Goal: Information Seeking & Learning: Learn about a topic

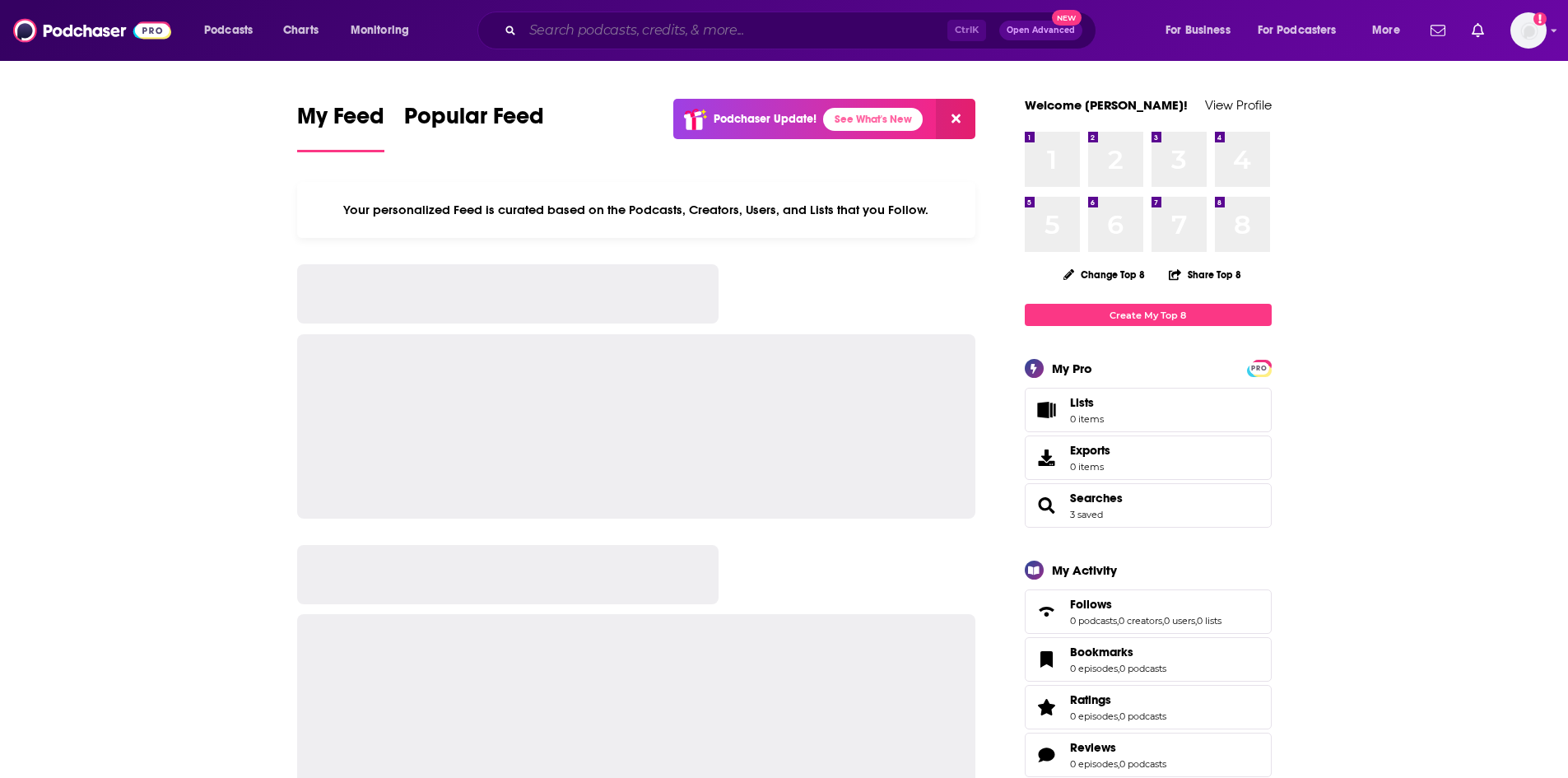
click at [667, 34] on input "Search podcasts, credits, & more..." at bounding box center [735, 30] width 425 height 26
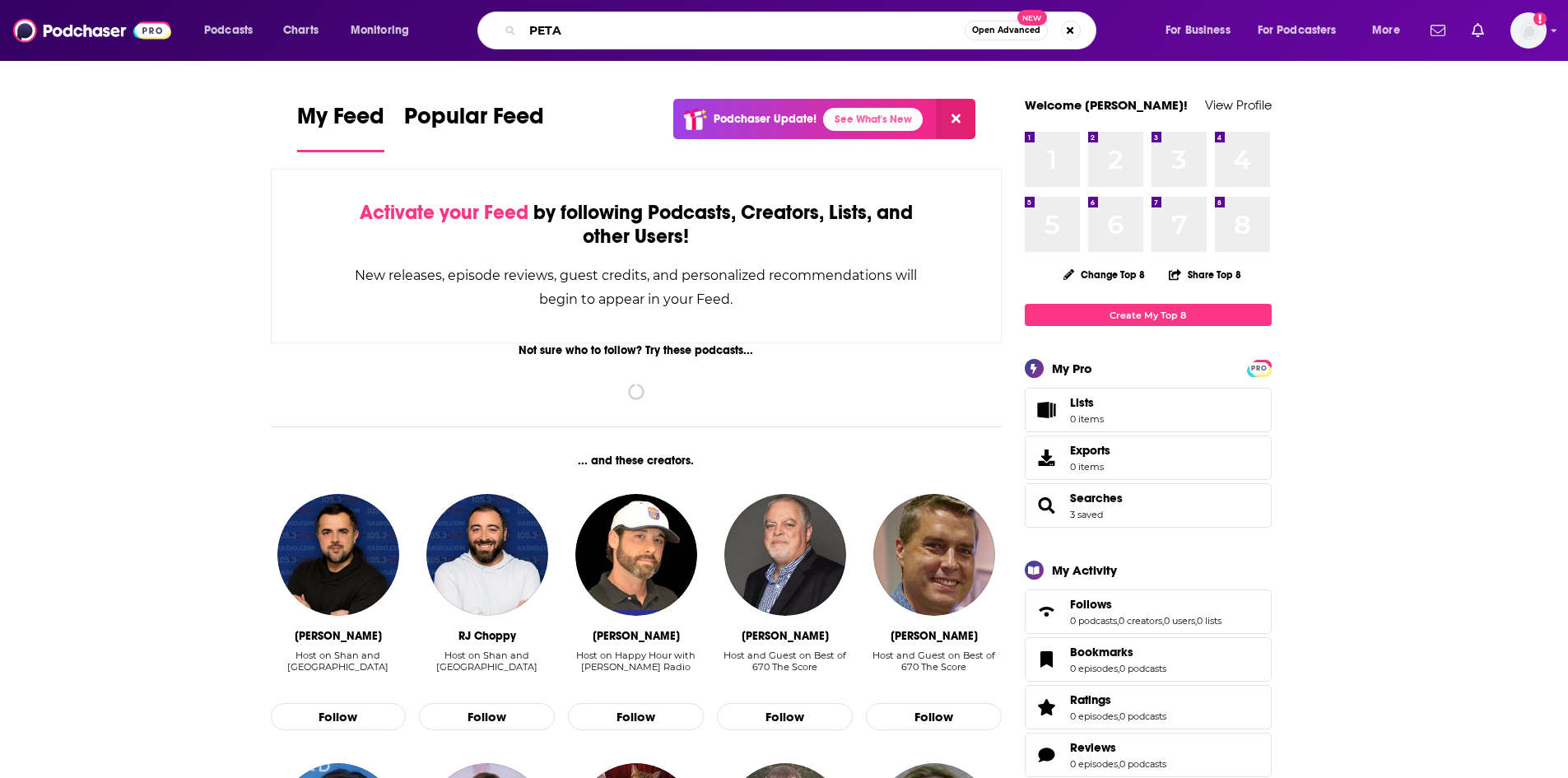
type input "PETA"
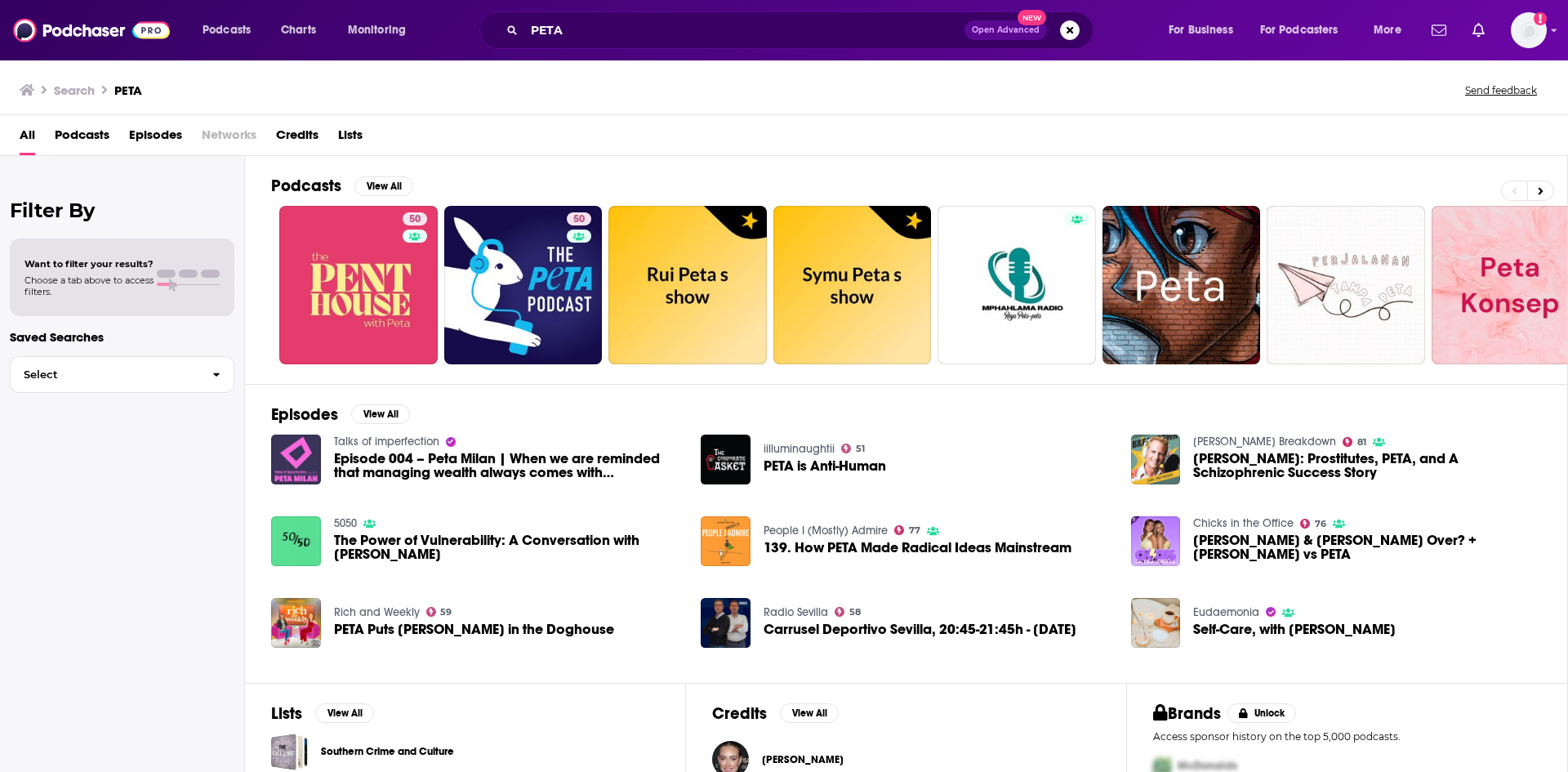
click at [156, 140] on span "Episodes" at bounding box center [155, 138] width 53 height 34
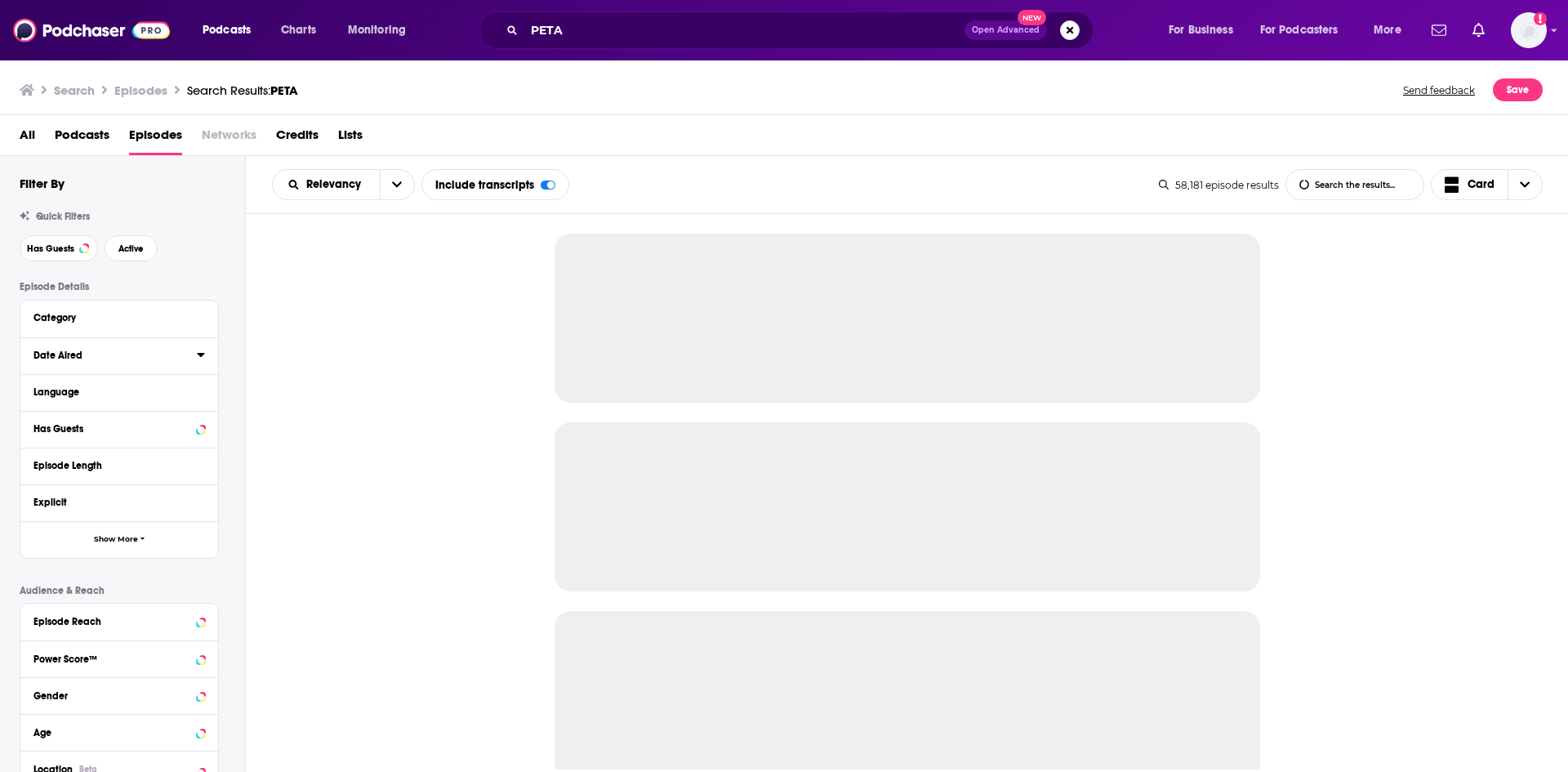
click at [197, 357] on icon at bounding box center [200, 355] width 8 height 13
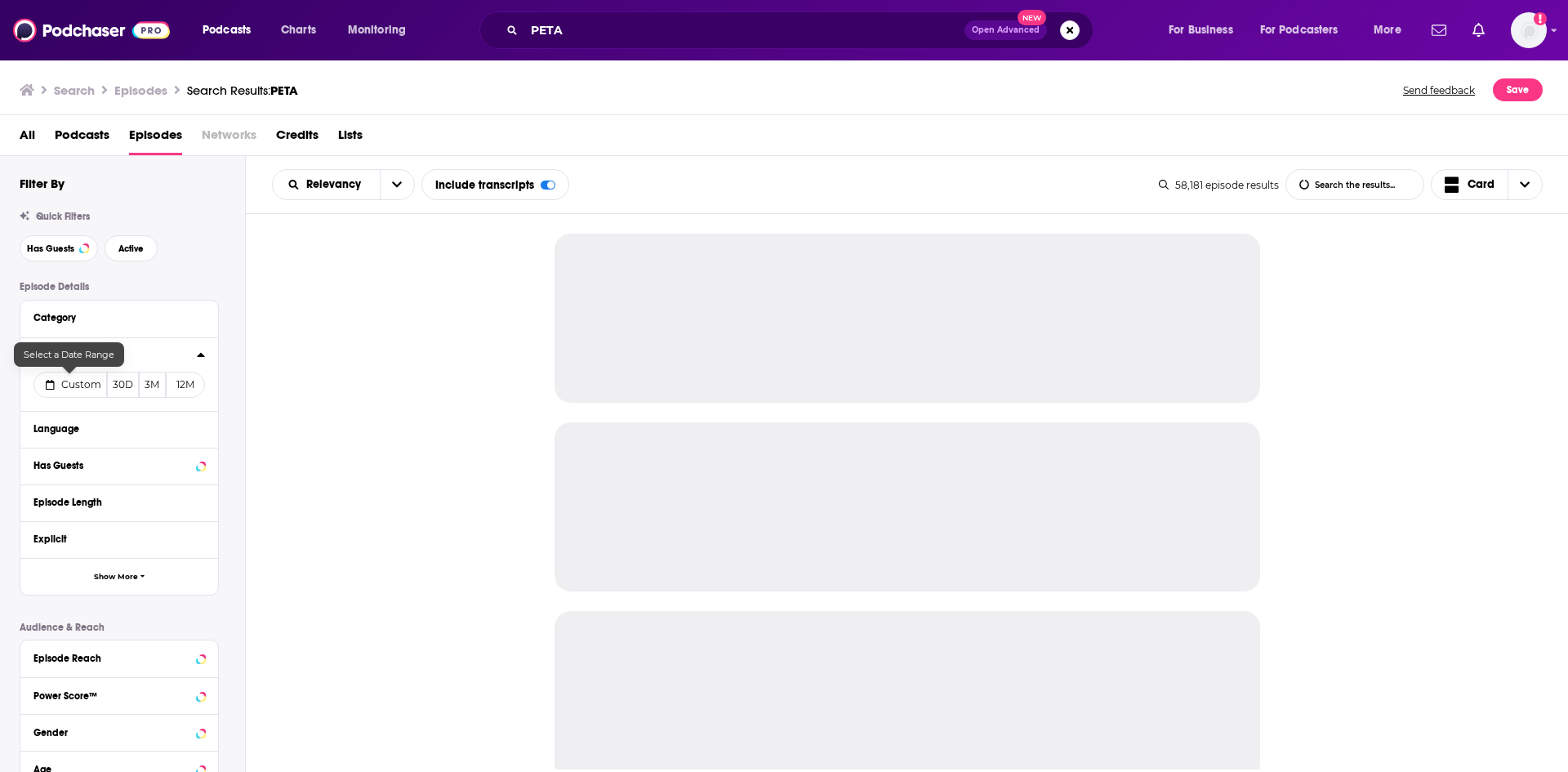
click at [64, 392] on button "Custom" at bounding box center [70, 385] width 74 height 26
select select "9"
select select "2025"
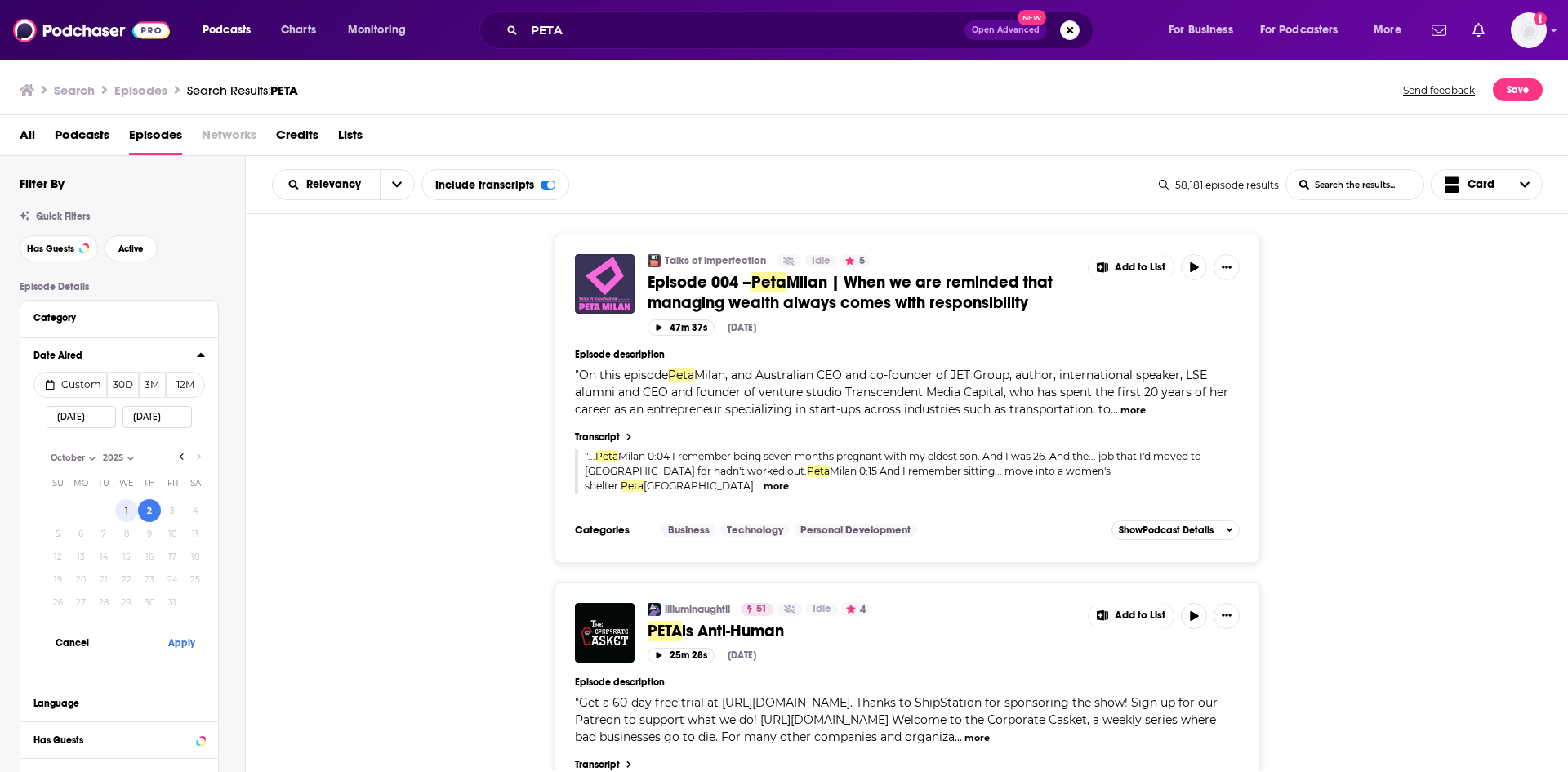
click at [122, 509] on button "1" at bounding box center [126, 510] width 22 height 22
type input "10/01/2025"
click at [180, 642] on button "Apply" at bounding box center [181, 642] width 49 height 30
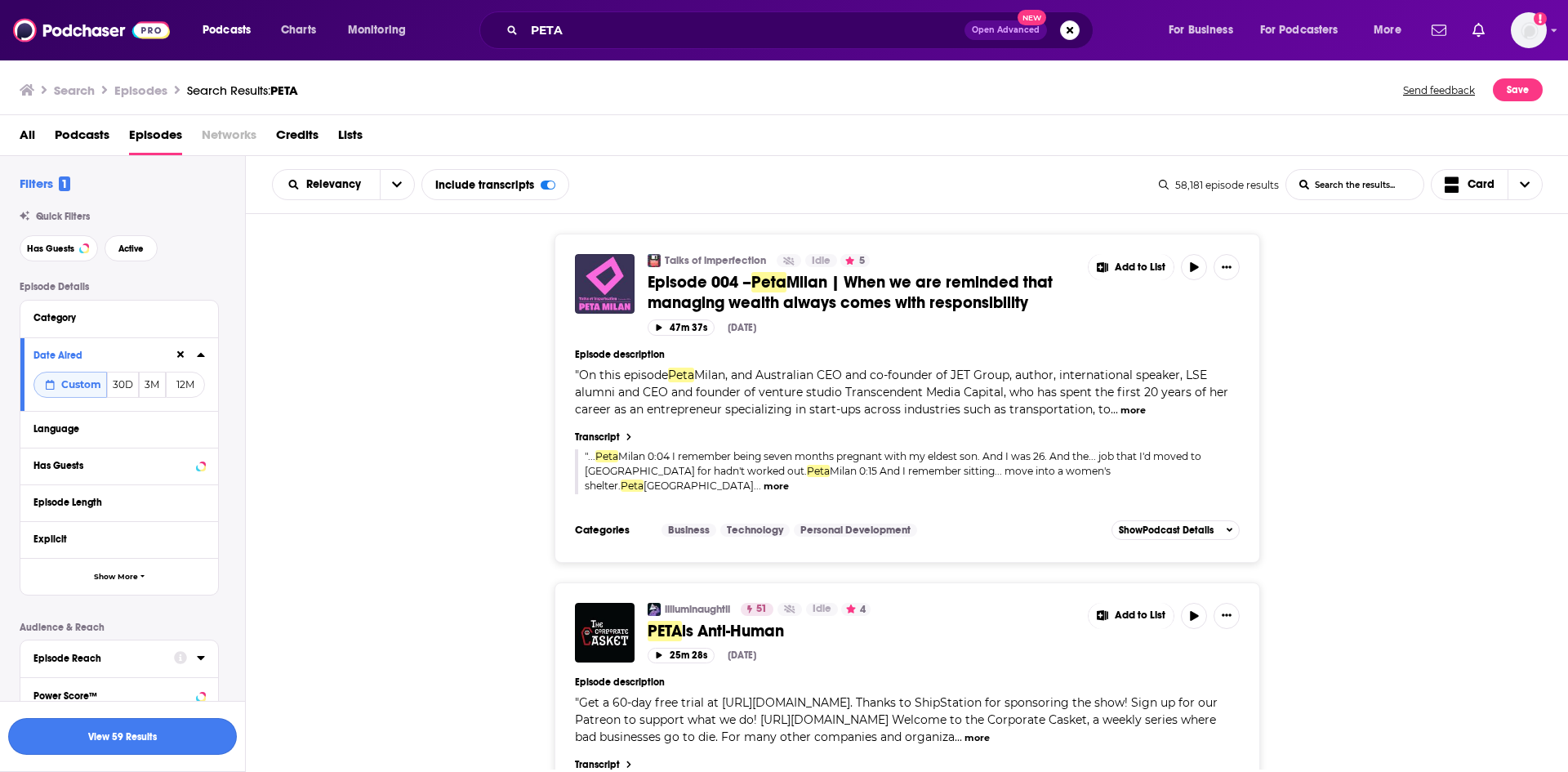
click at [190, 726] on button "View 59 Results" at bounding box center [123, 736] width 228 height 36
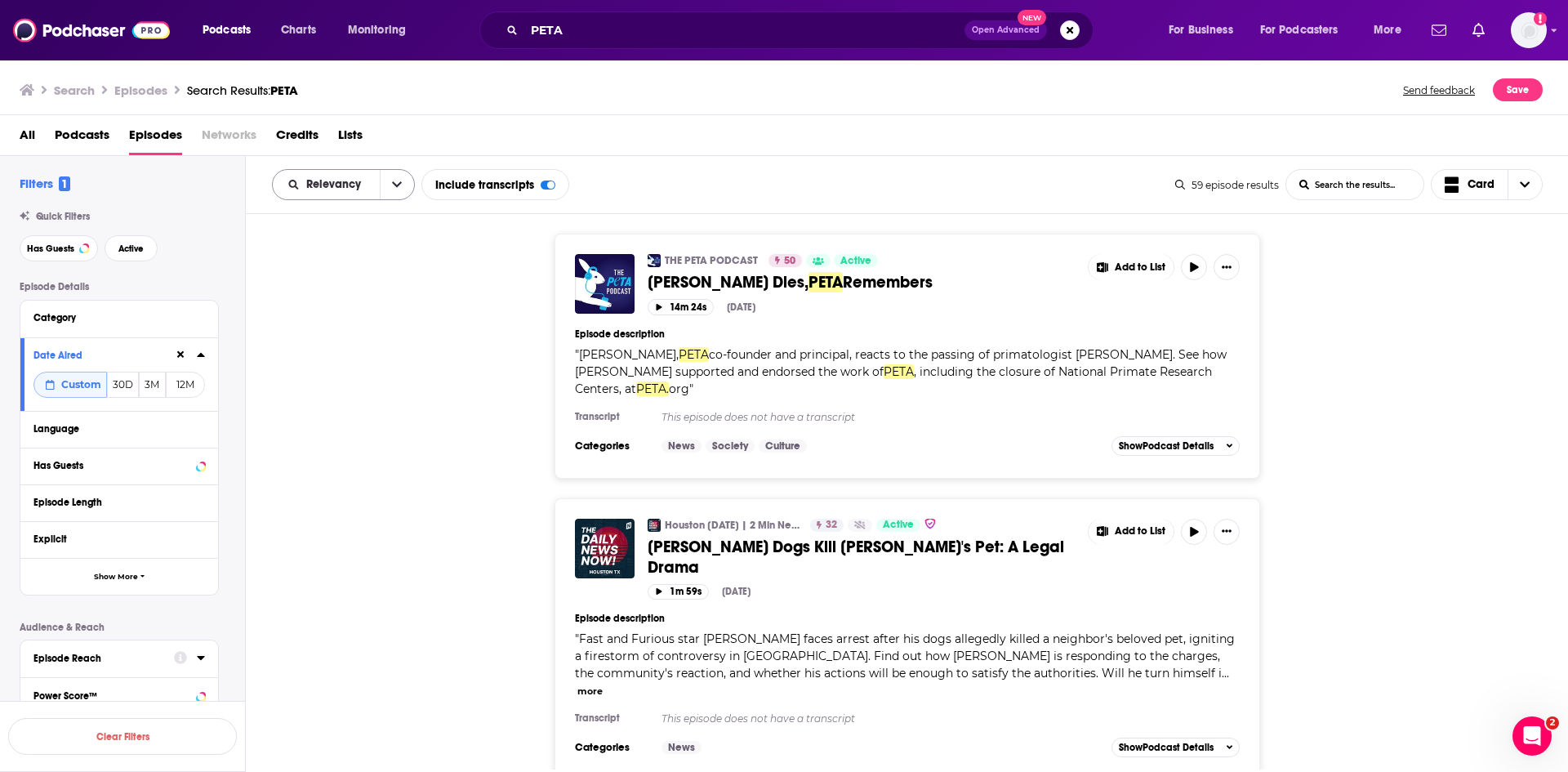
click at [398, 182] on icon "open menu" at bounding box center [397, 184] width 9 height 11
click at [311, 329] on div "Power Score" at bounding box center [343, 325] width 143 height 28
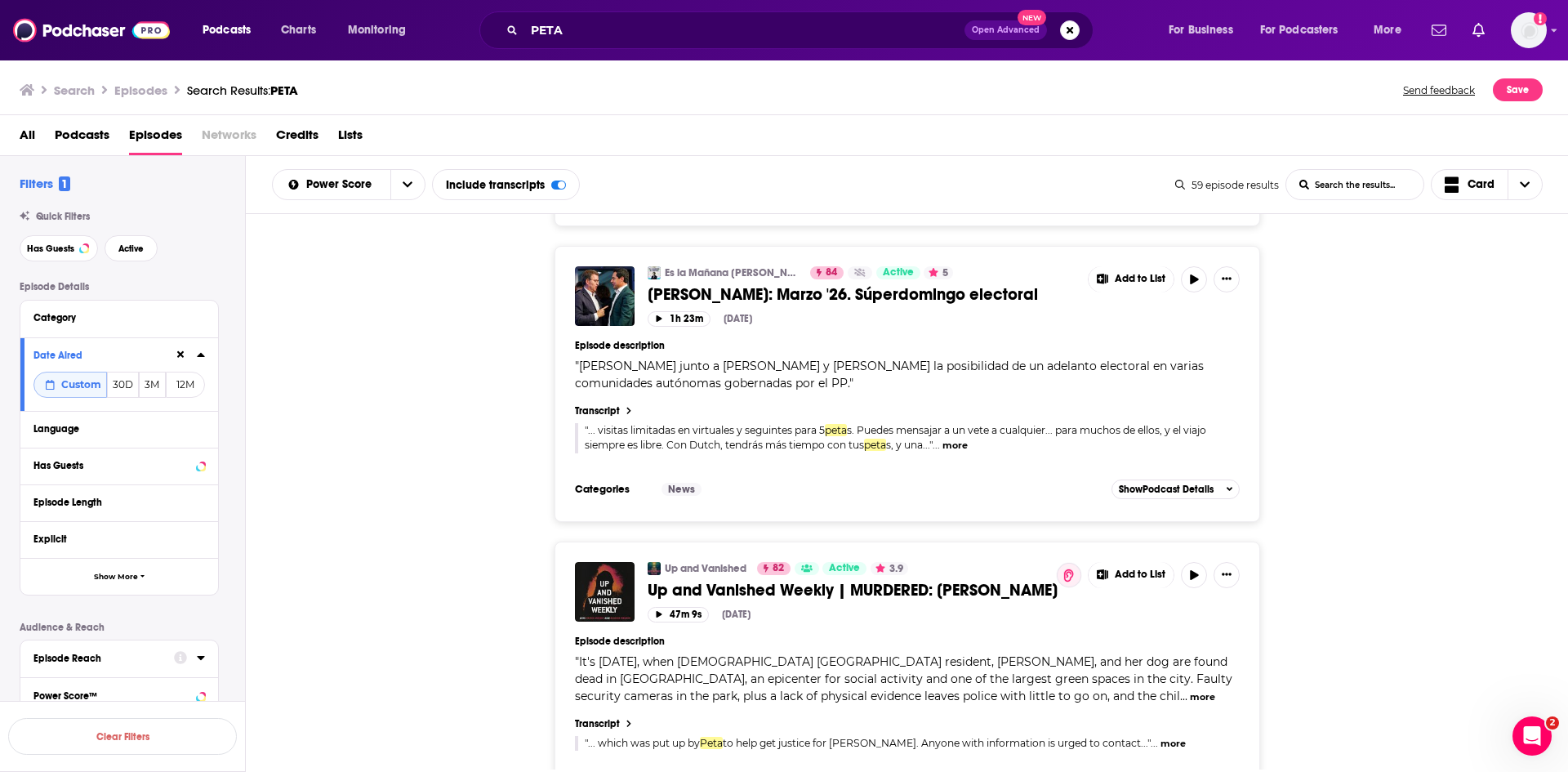
scroll to position [980, 0]
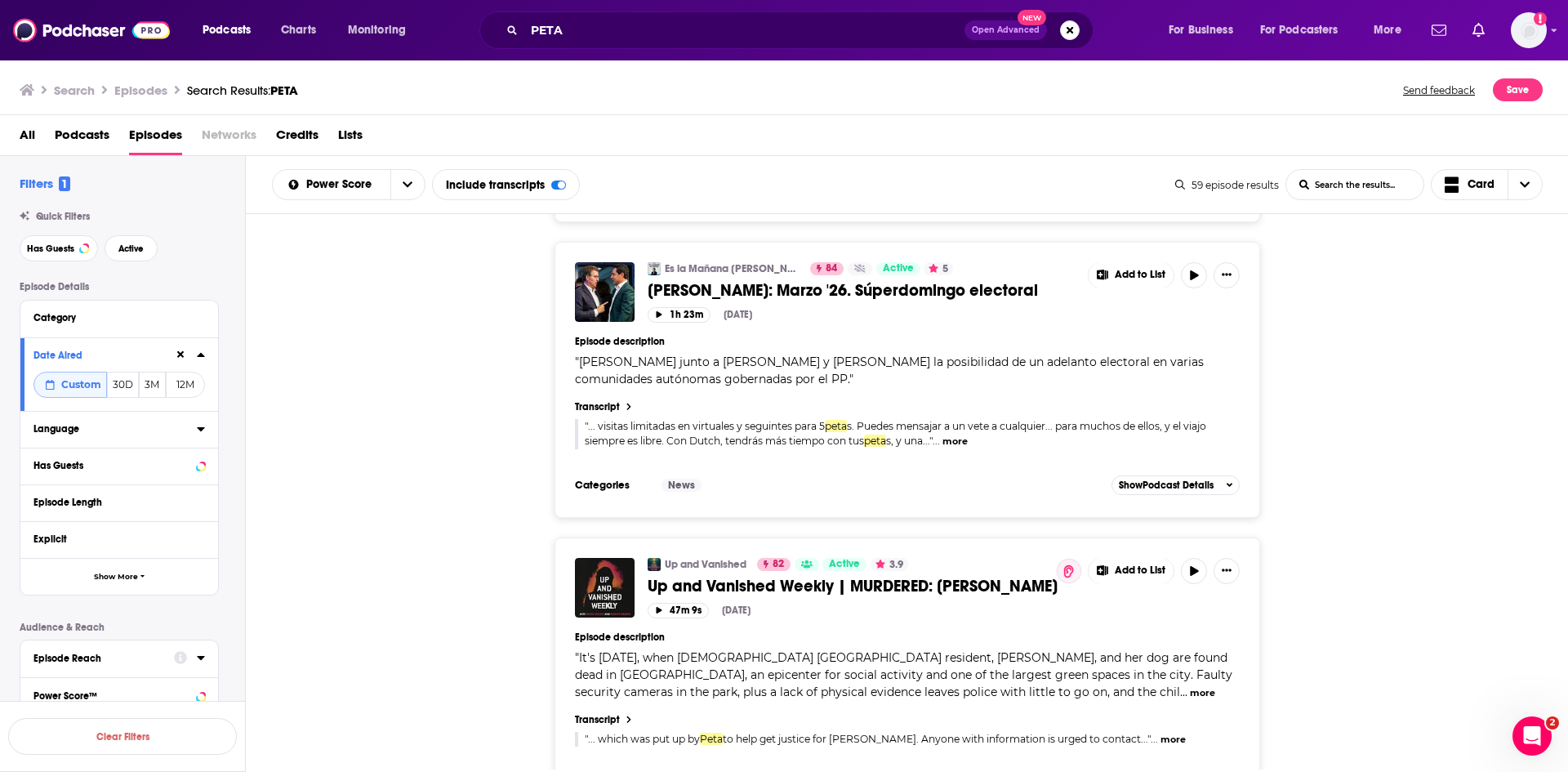
click at [199, 430] on icon at bounding box center [200, 429] width 8 height 13
click at [37, 479] on icon at bounding box center [40, 483] width 9 height 9
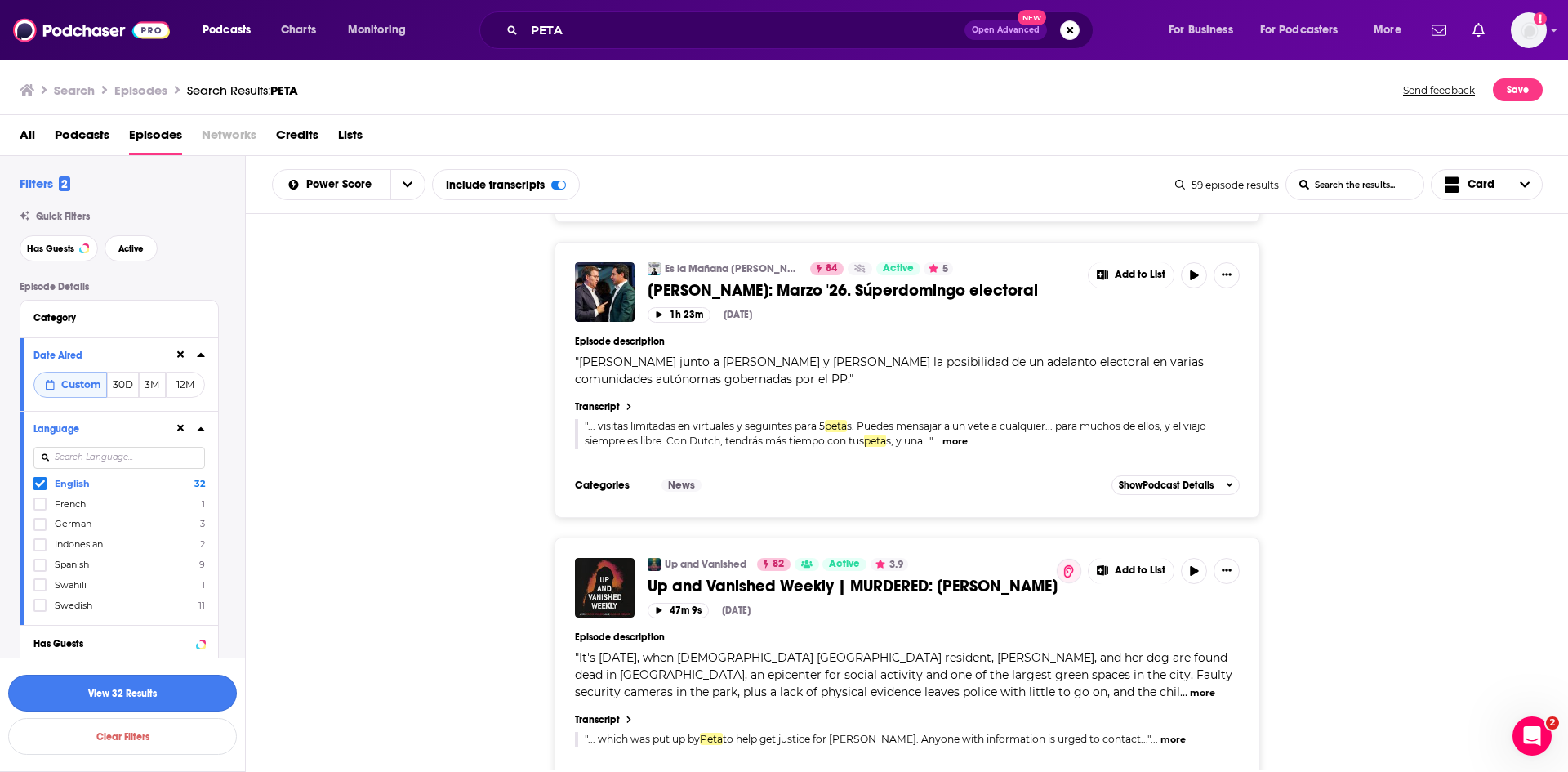
click at [184, 685] on button "View 32 Results" at bounding box center [123, 692] width 228 height 36
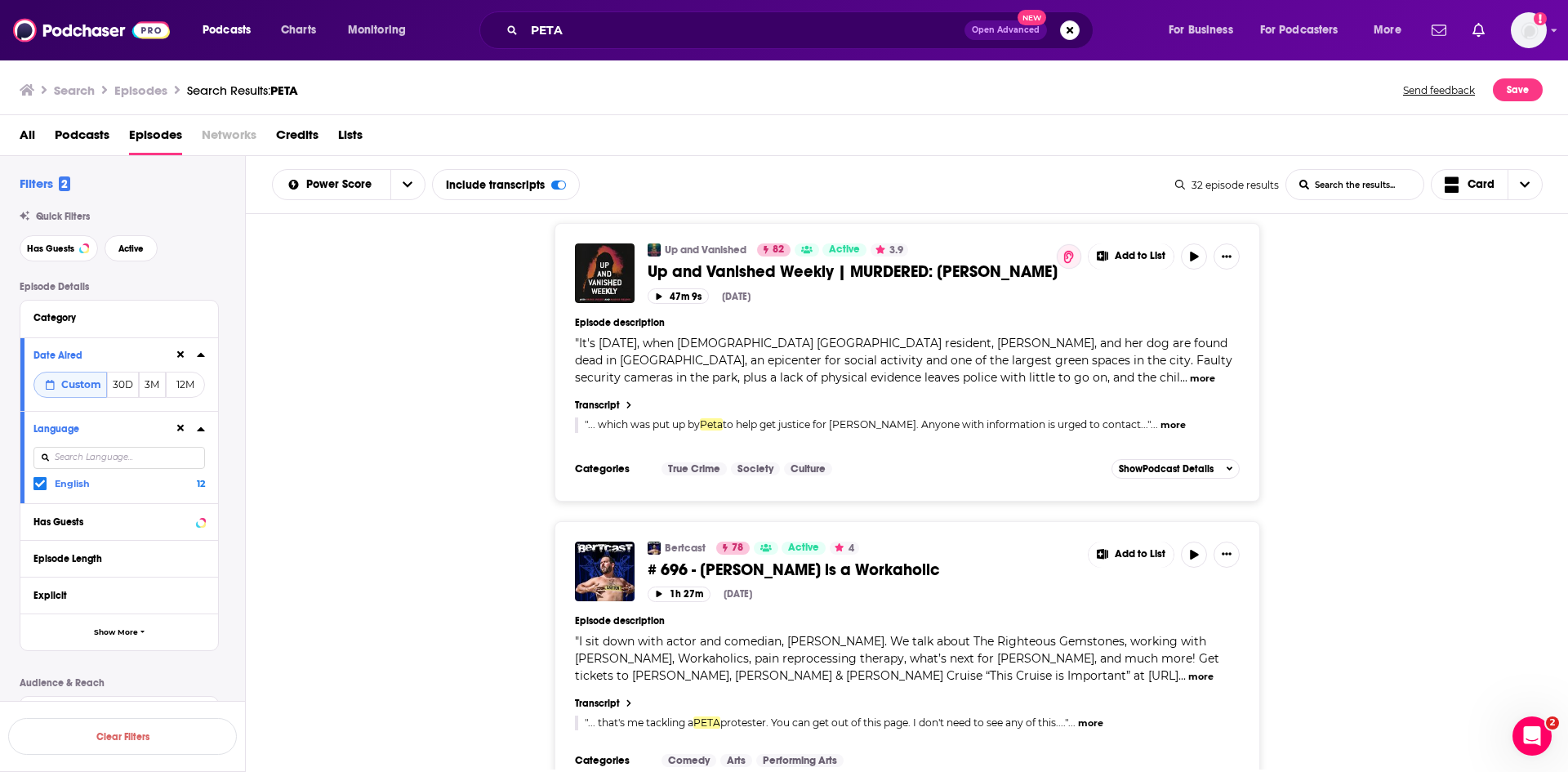
scroll to position [490, 0]
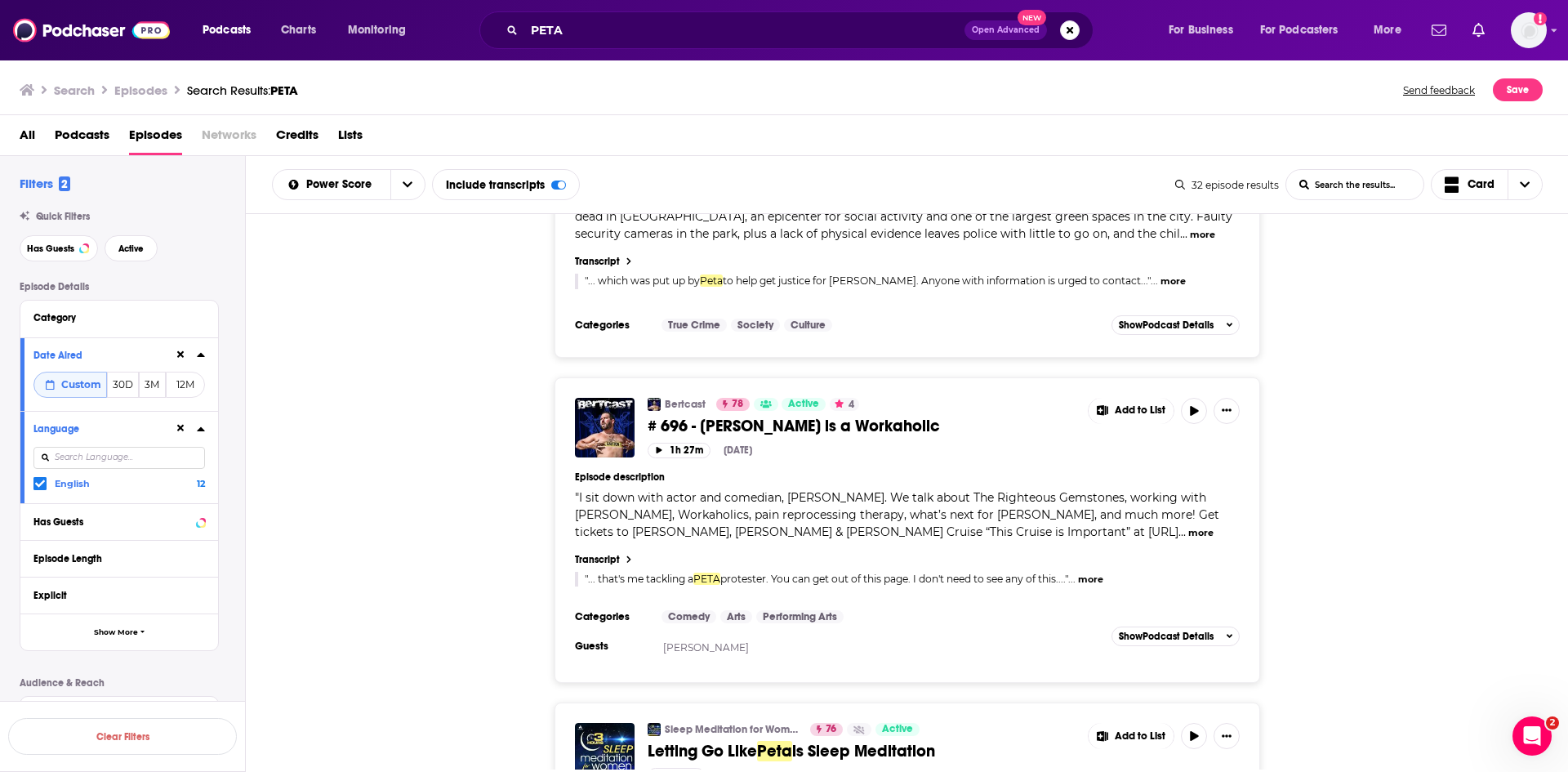
drag, startPoint x: 632, startPoint y: 560, endPoint x: 619, endPoint y: 561, distance: 13.0
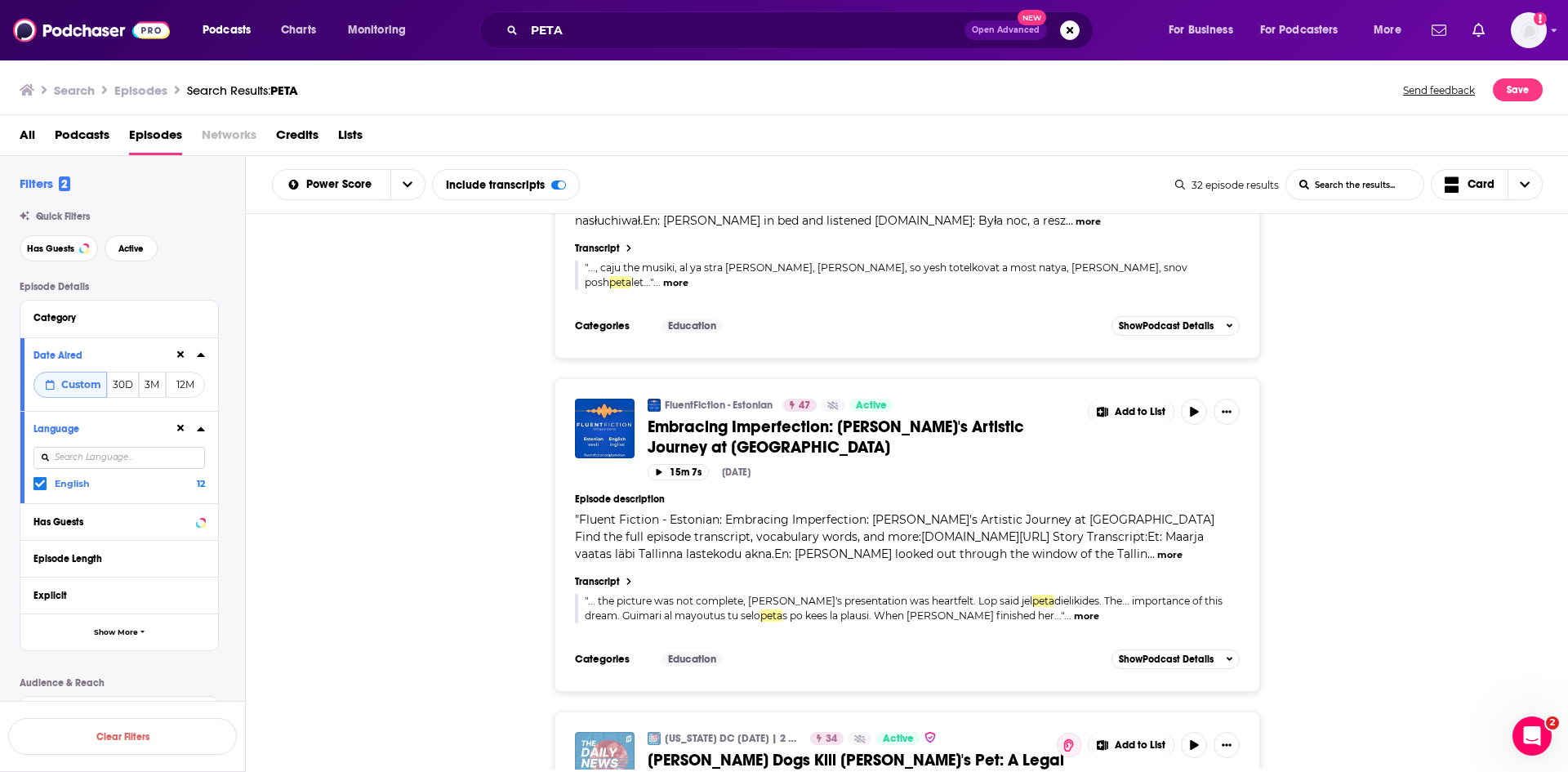
scroll to position [6696, 0]
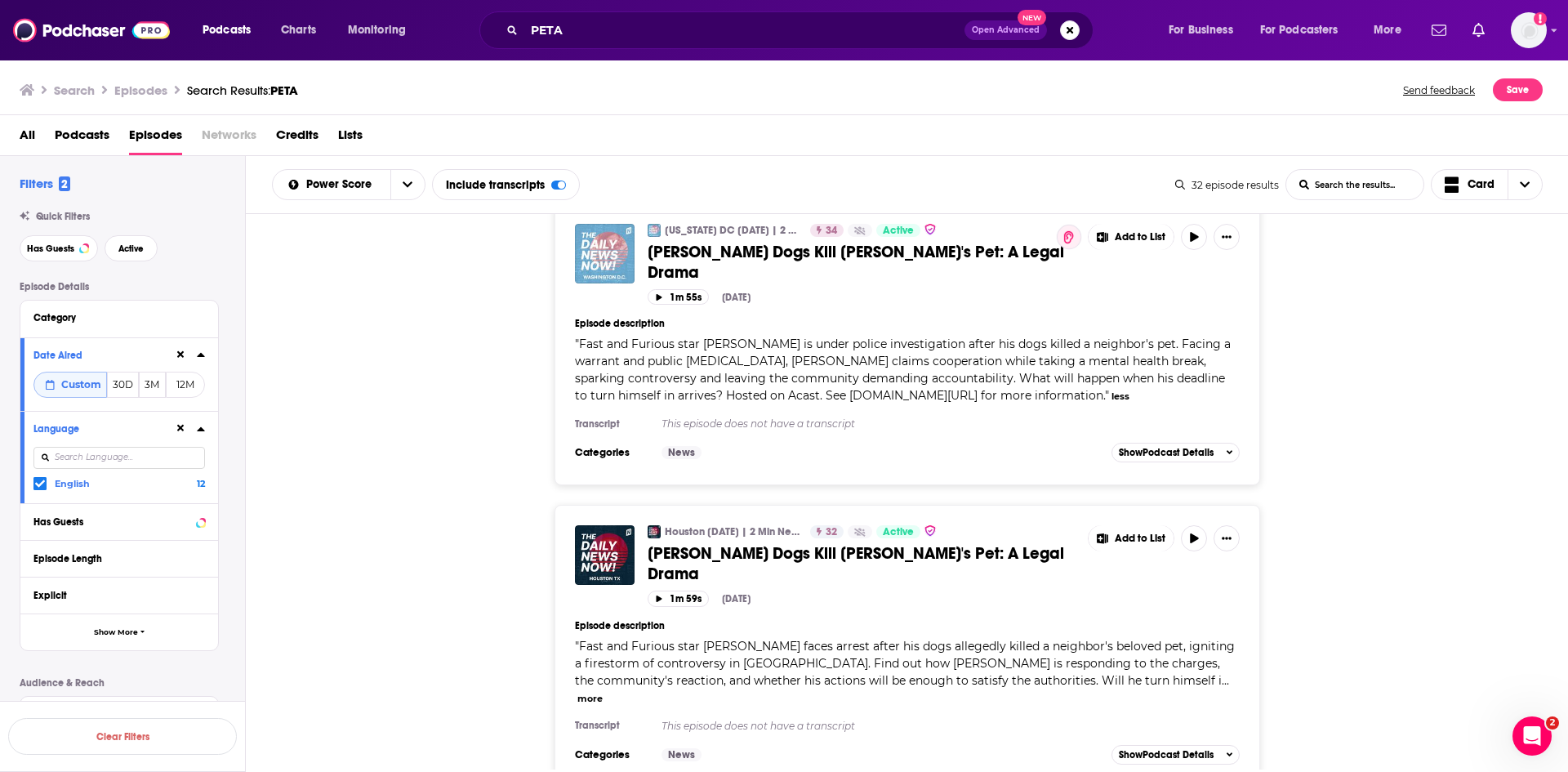
scroll to position [7259, 0]
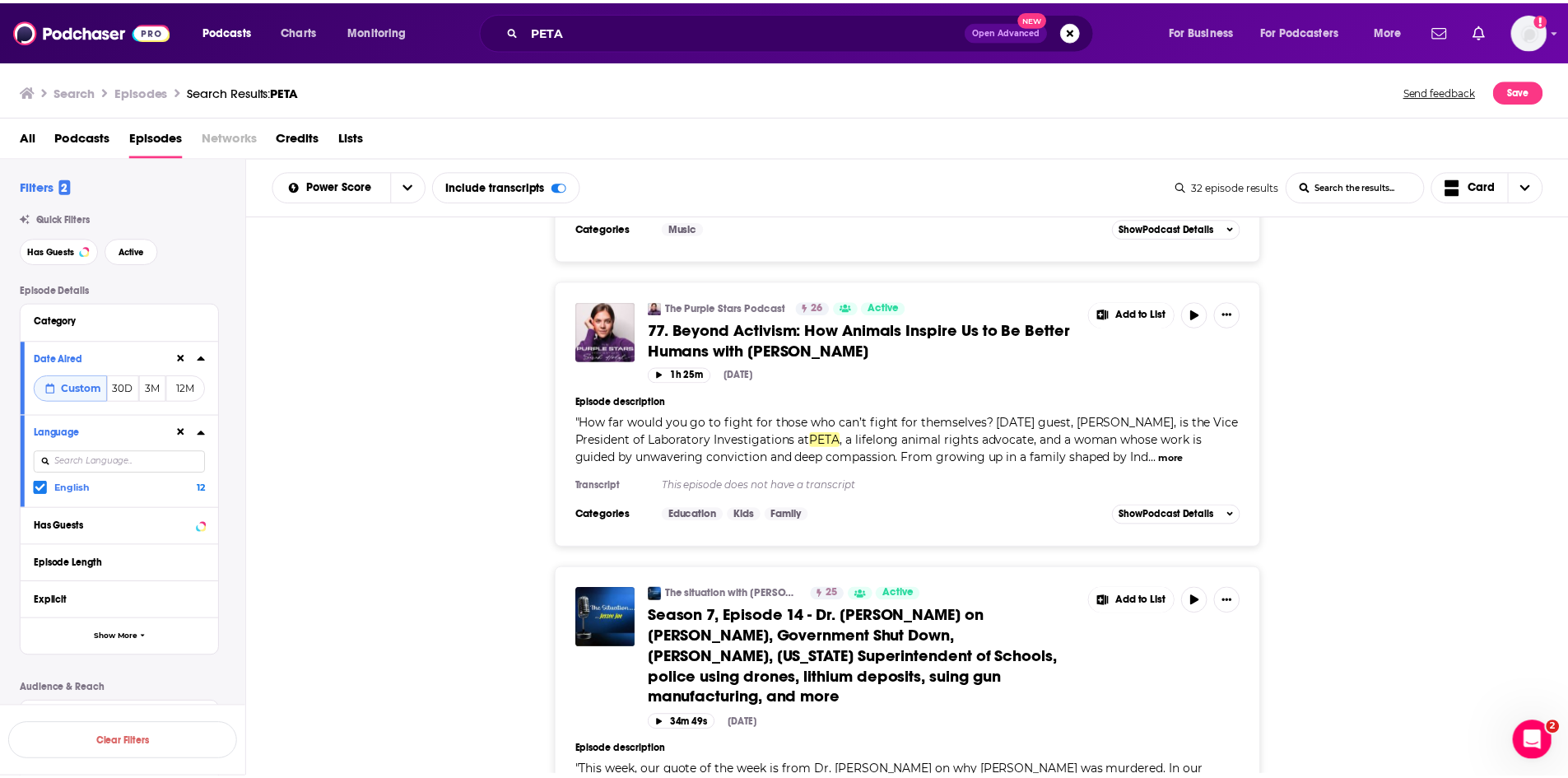
scroll to position [7996, 0]
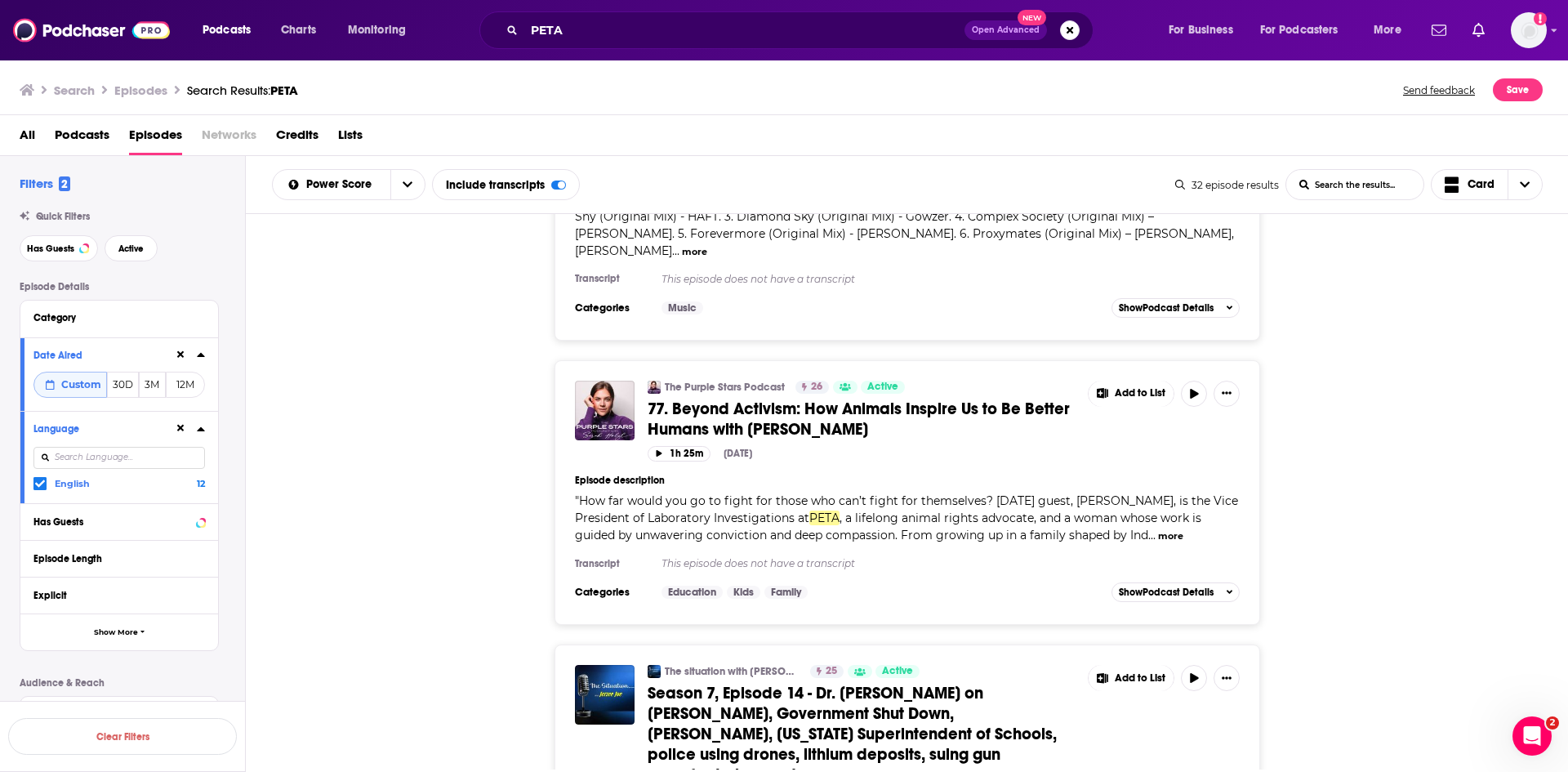
click at [840, 683] on span "Season 7, Episode 14 - Dr. [PERSON_NAME] on [PERSON_NAME], Government Shut Down…" at bounding box center [851, 734] width 409 height 102
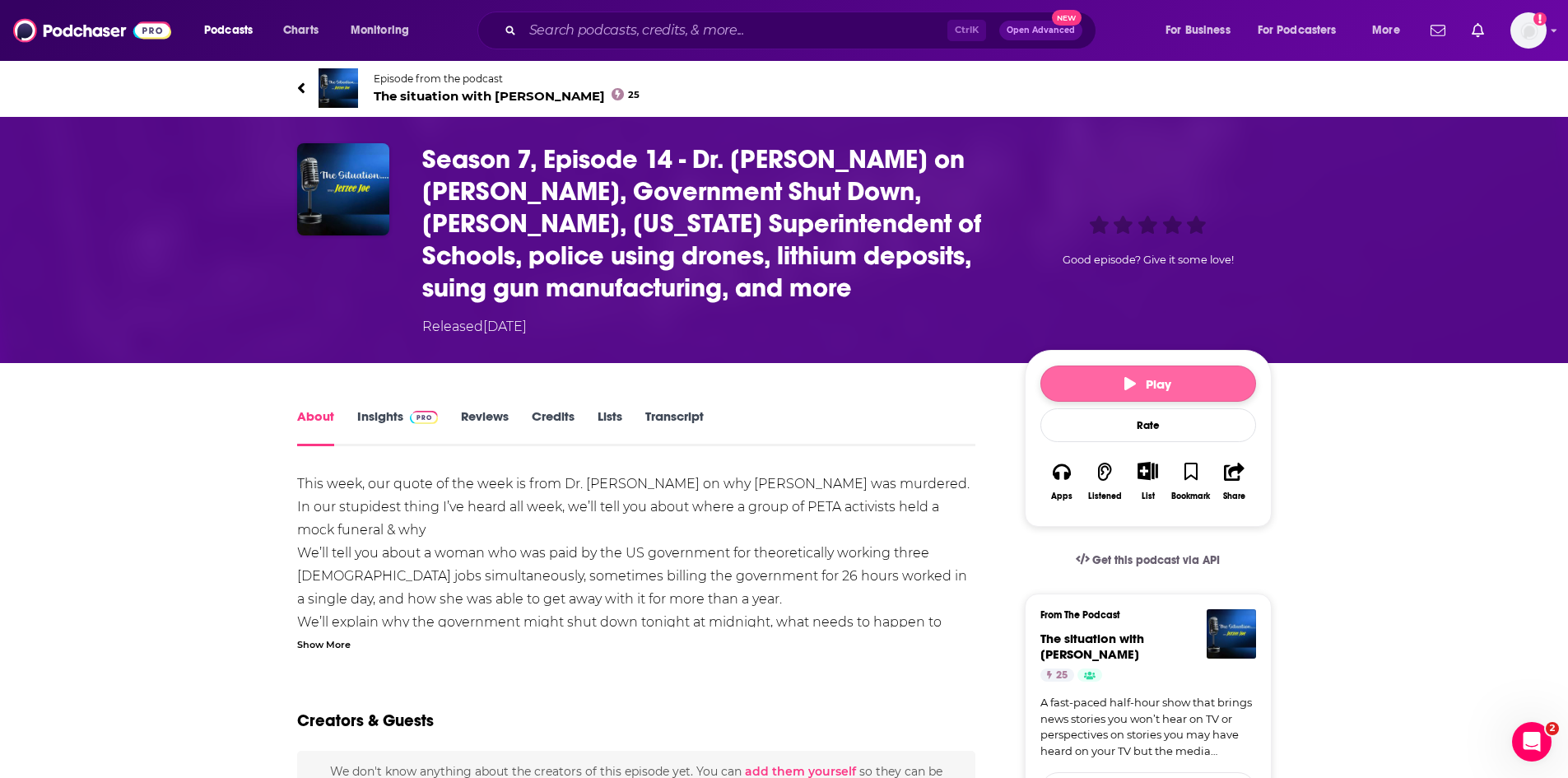
click at [1083, 378] on button "Play" at bounding box center [1148, 383] width 216 height 36
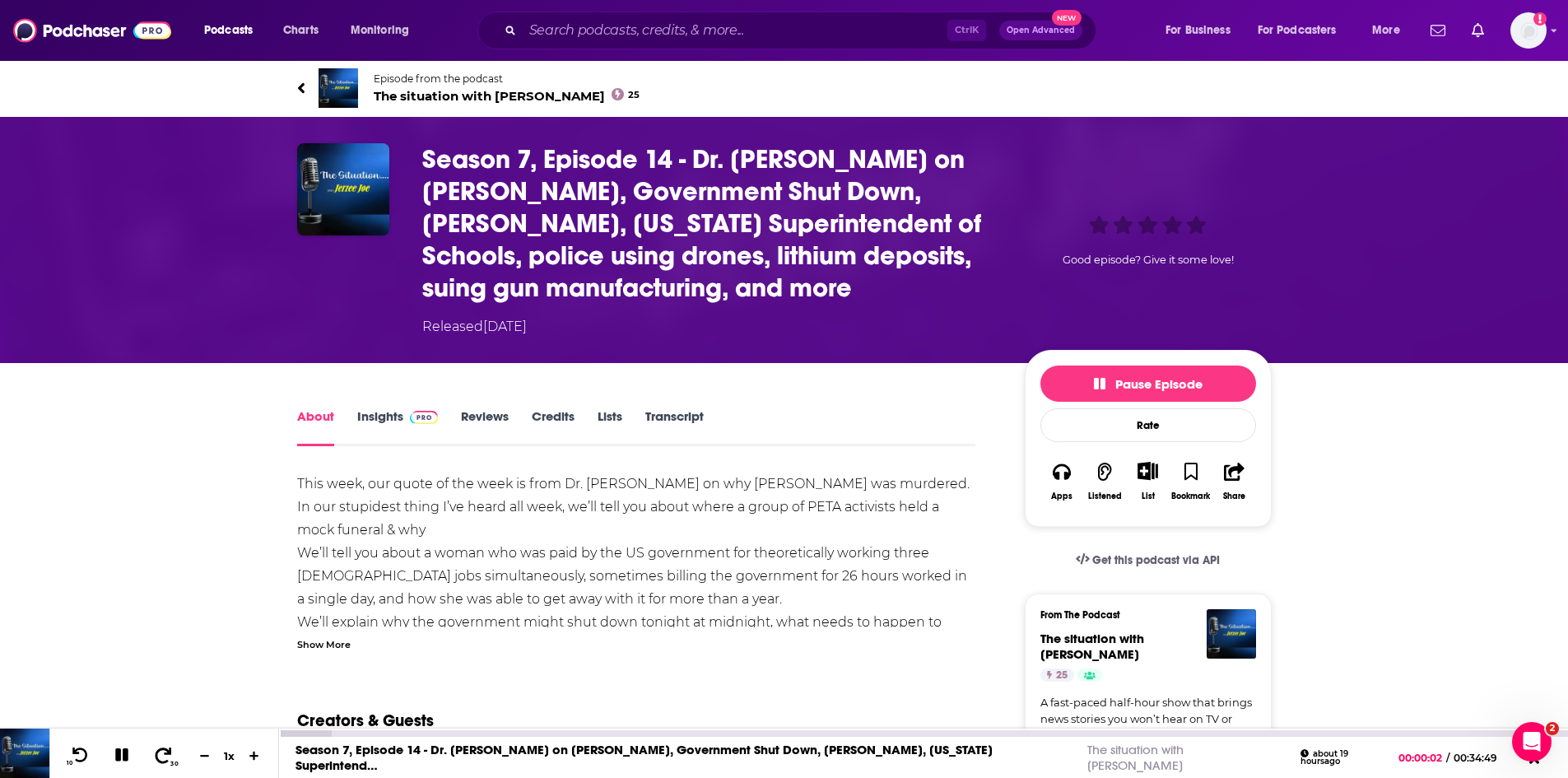
click at [169, 753] on icon at bounding box center [163, 754] width 16 height 16
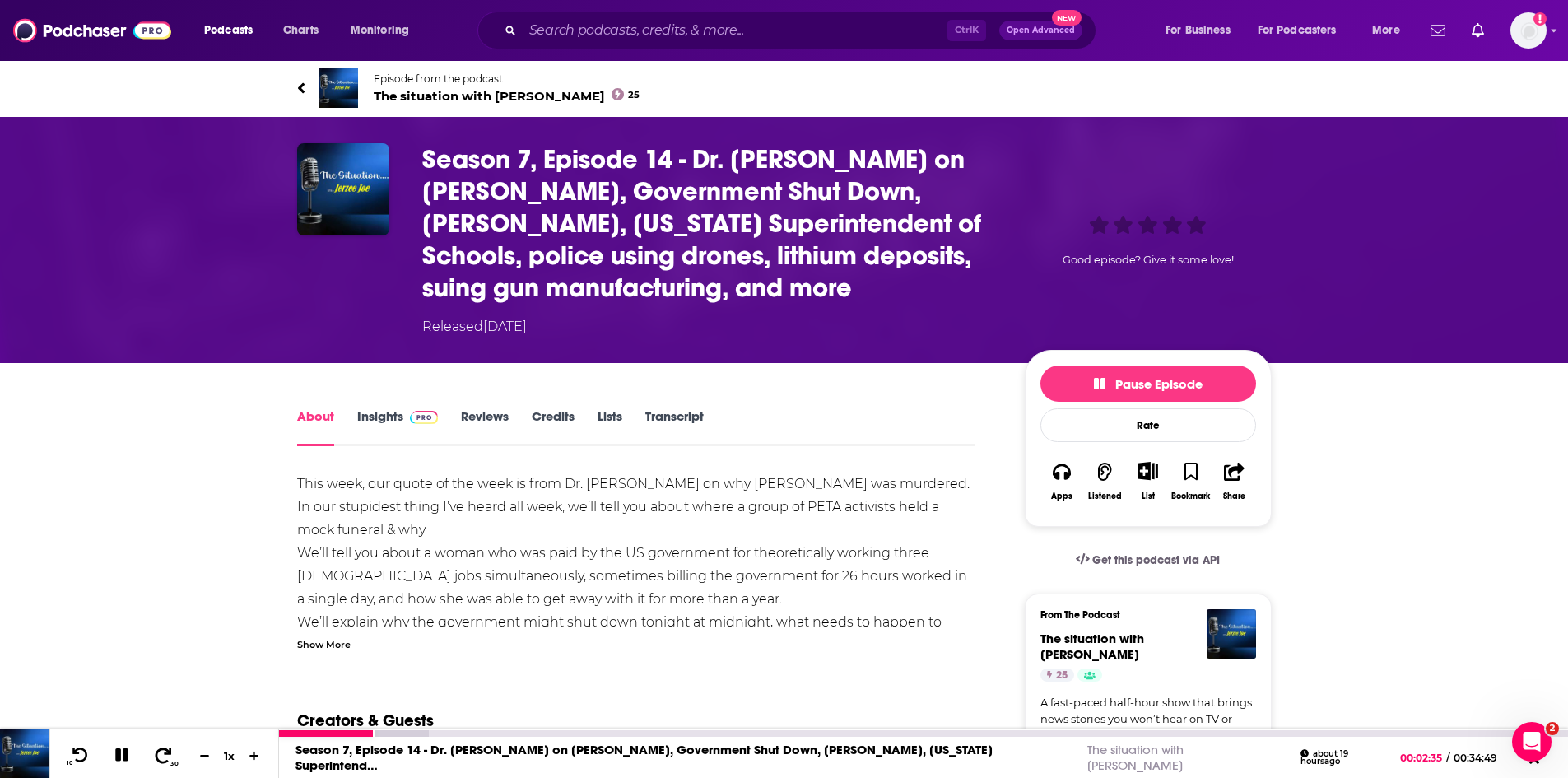
click at [169, 753] on icon at bounding box center [163, 754] width 16 height 16
click at [165, 760] on icon at bounding box center [163, 754] width 21 height 16
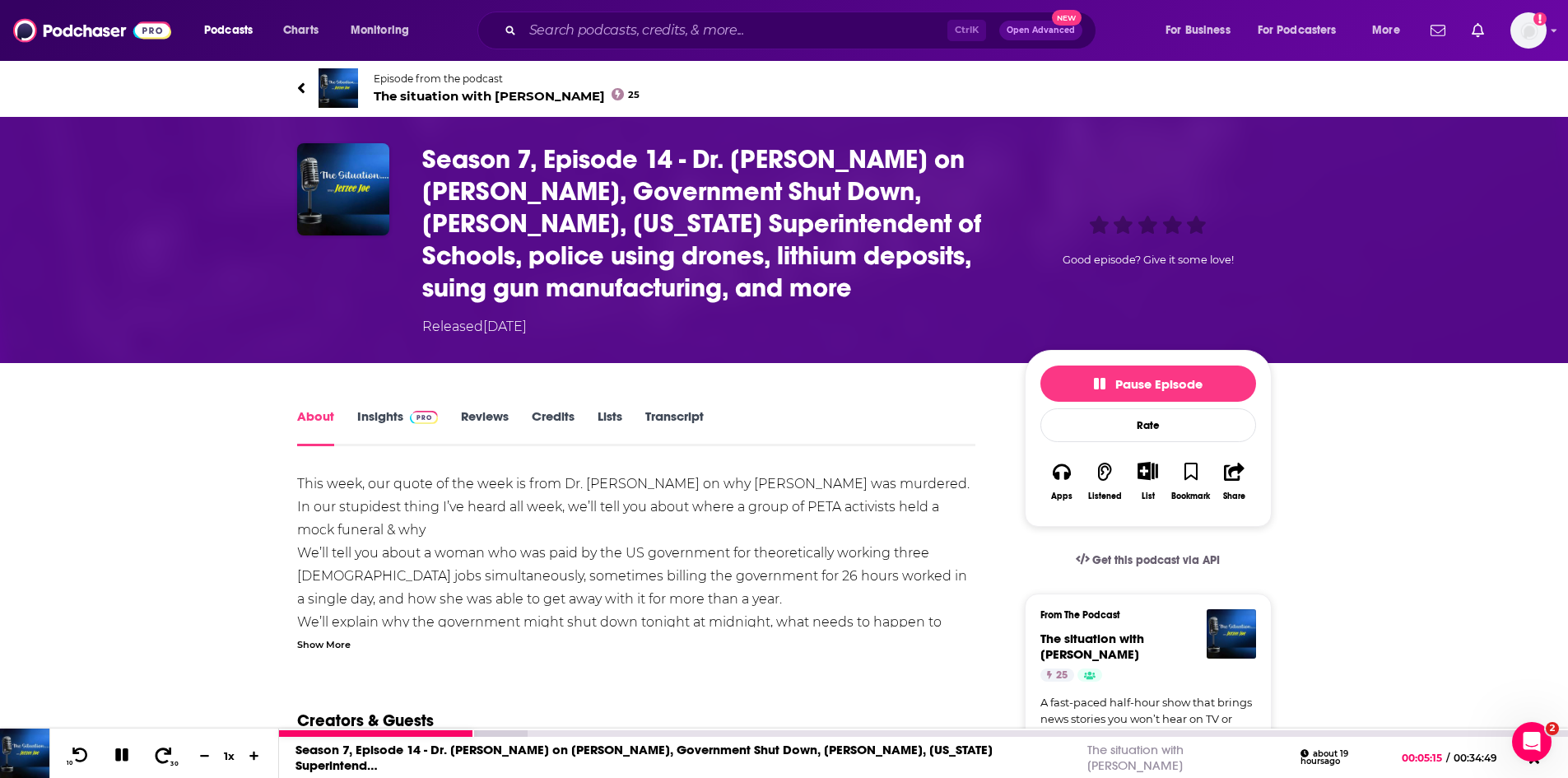
click at [165, 760] on icon at bounding box center [163, 754] width 21 height 16
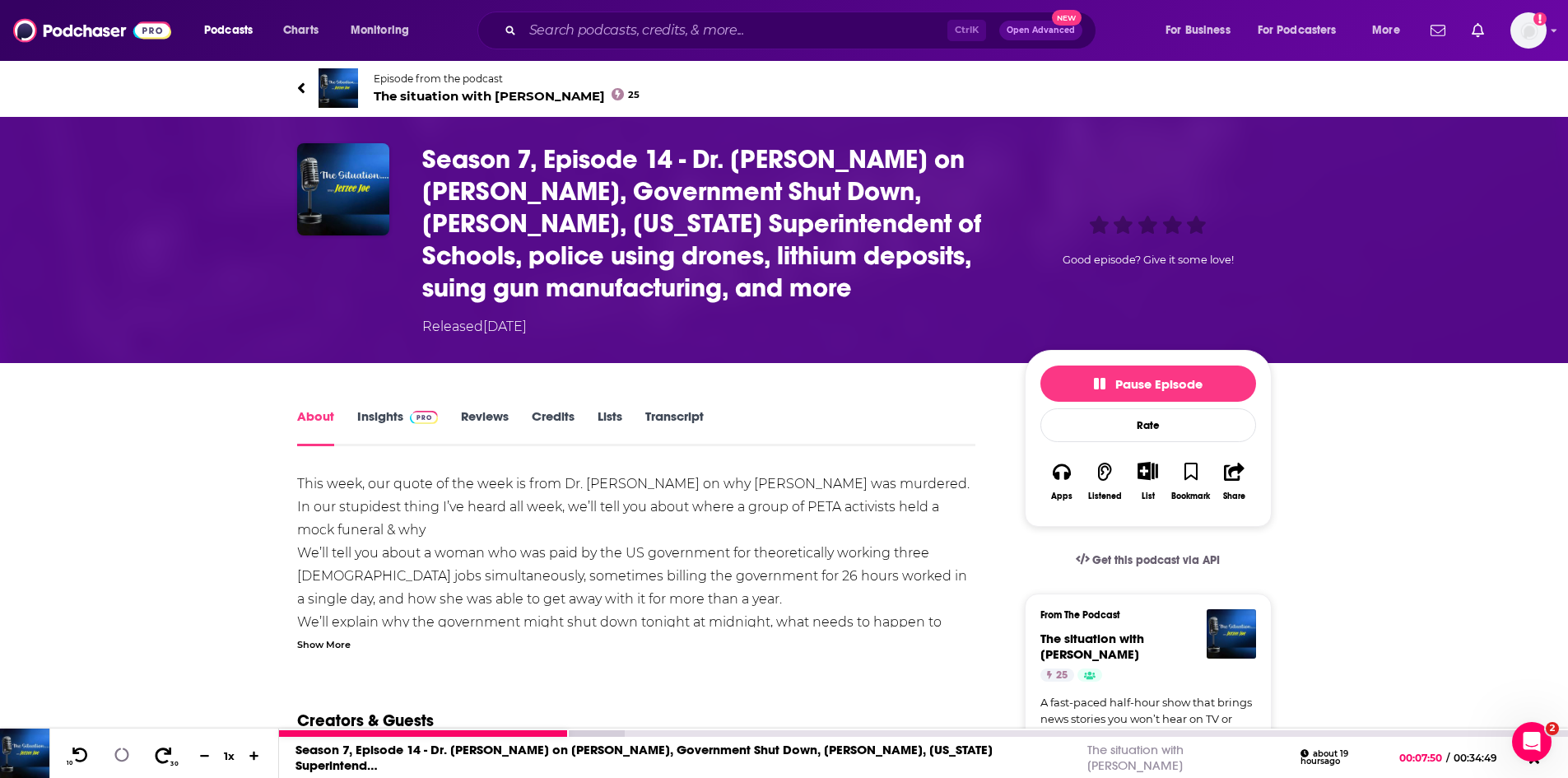
click at [165, 760] on icon at bounding box center [163, 754] width 21 height 16
click at [86, 760] on icon at bounding box center [80, 754] width 21 height 16
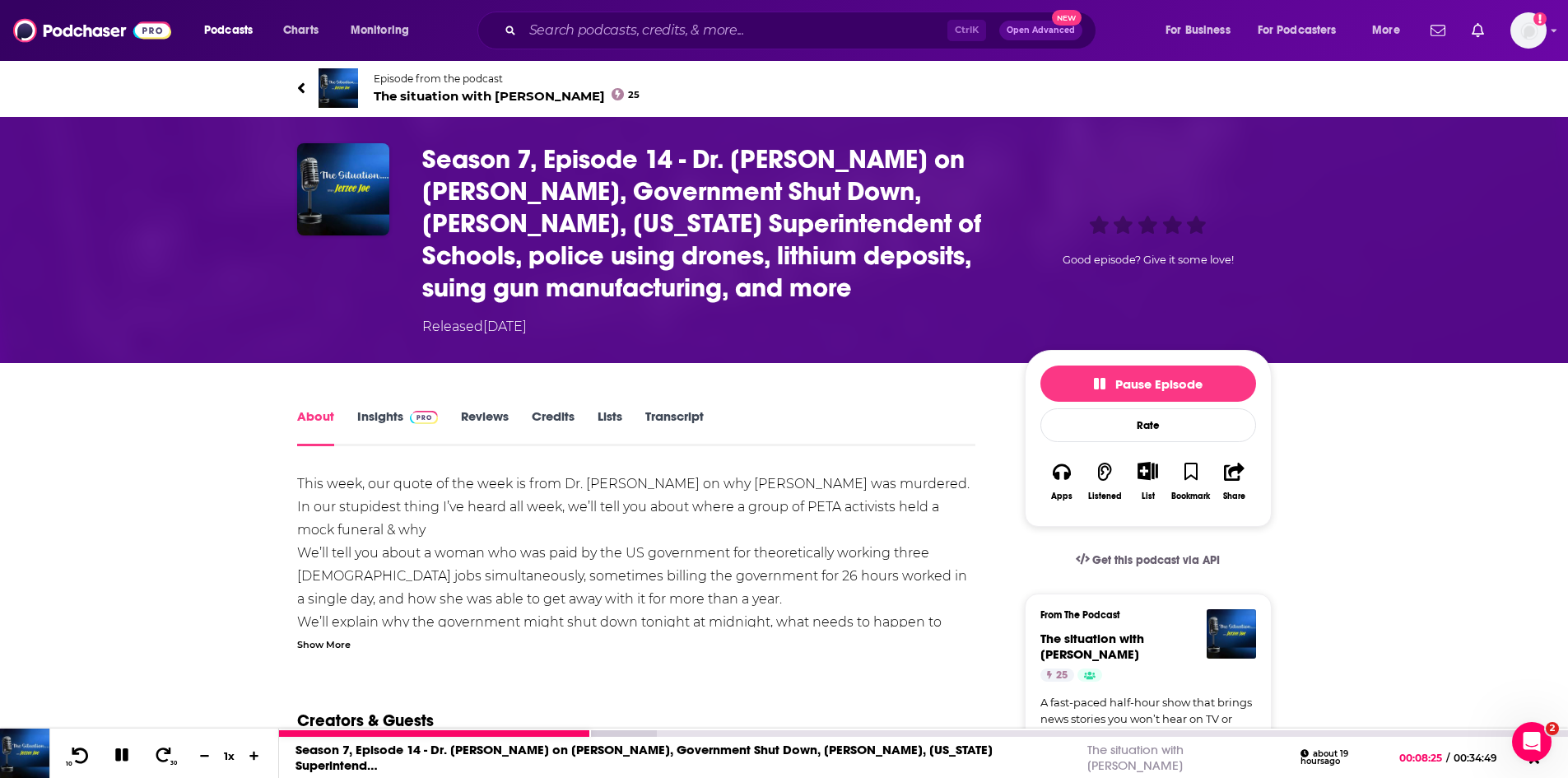
click at [81, 751] on icon at bounding box center [80, 754] width 21 height 16
click at [80, 753] on icon at bounding box center [80, 754] width 21 height 16
click at [80, 767] on div "10 30 1 x" at bounding box center [163, 753] width 229 height 49
click at [80, 759] on icon at bounding box center [80, 754] width 21 height 16
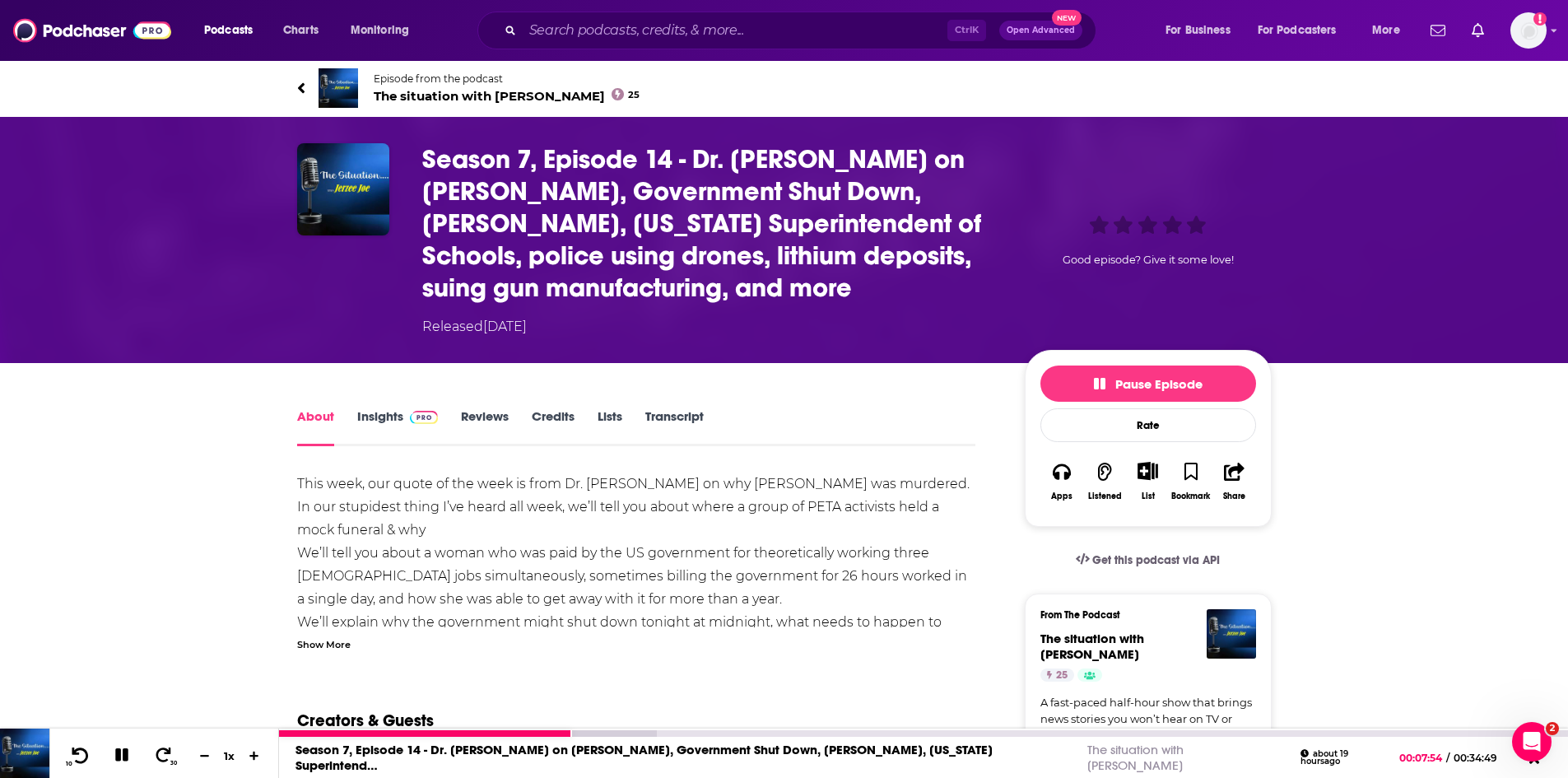
click at [80, 759] on icon at bounding box center [80, 754] width 21 height 16
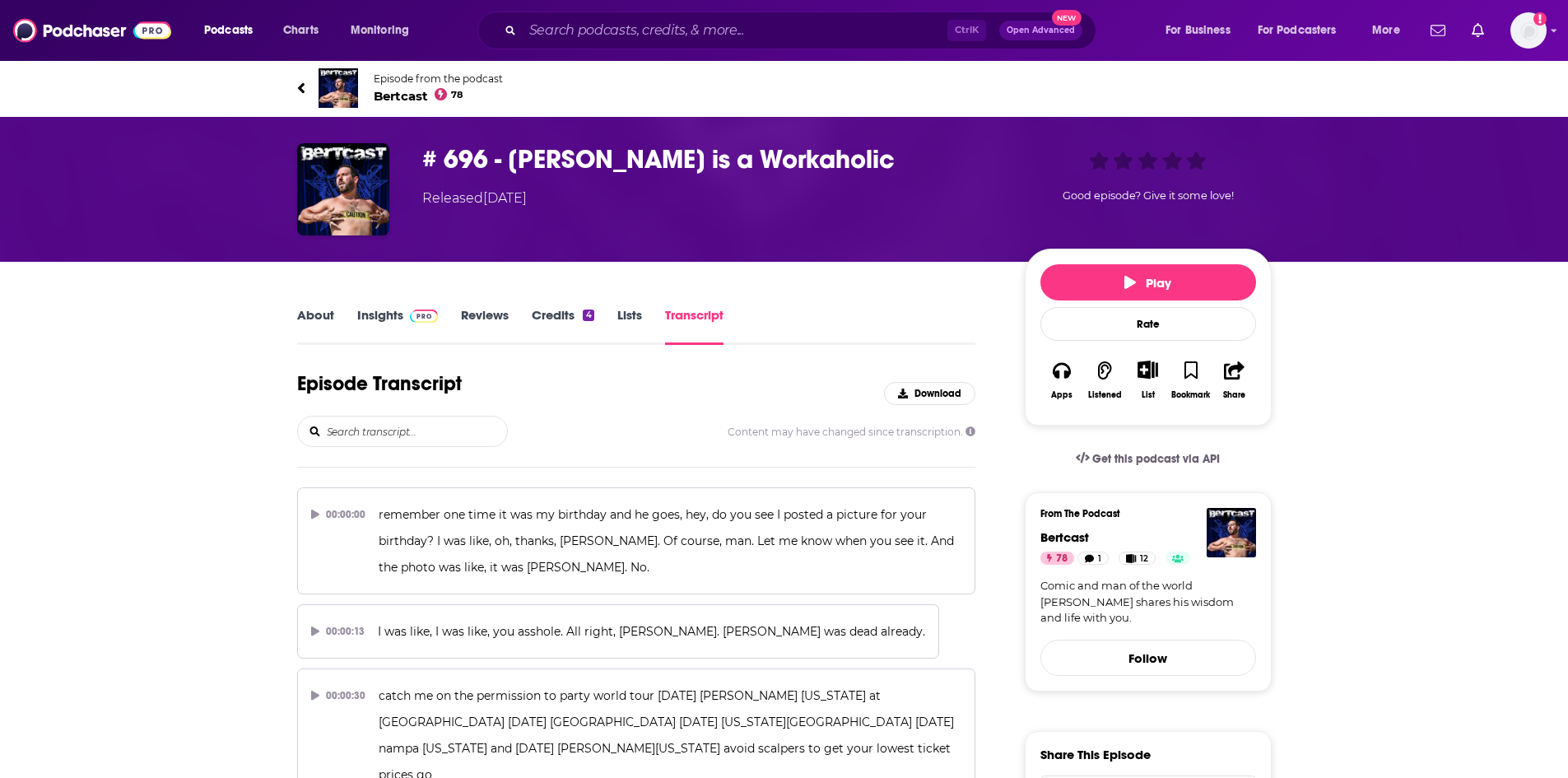
scroll to position [29179, 0]
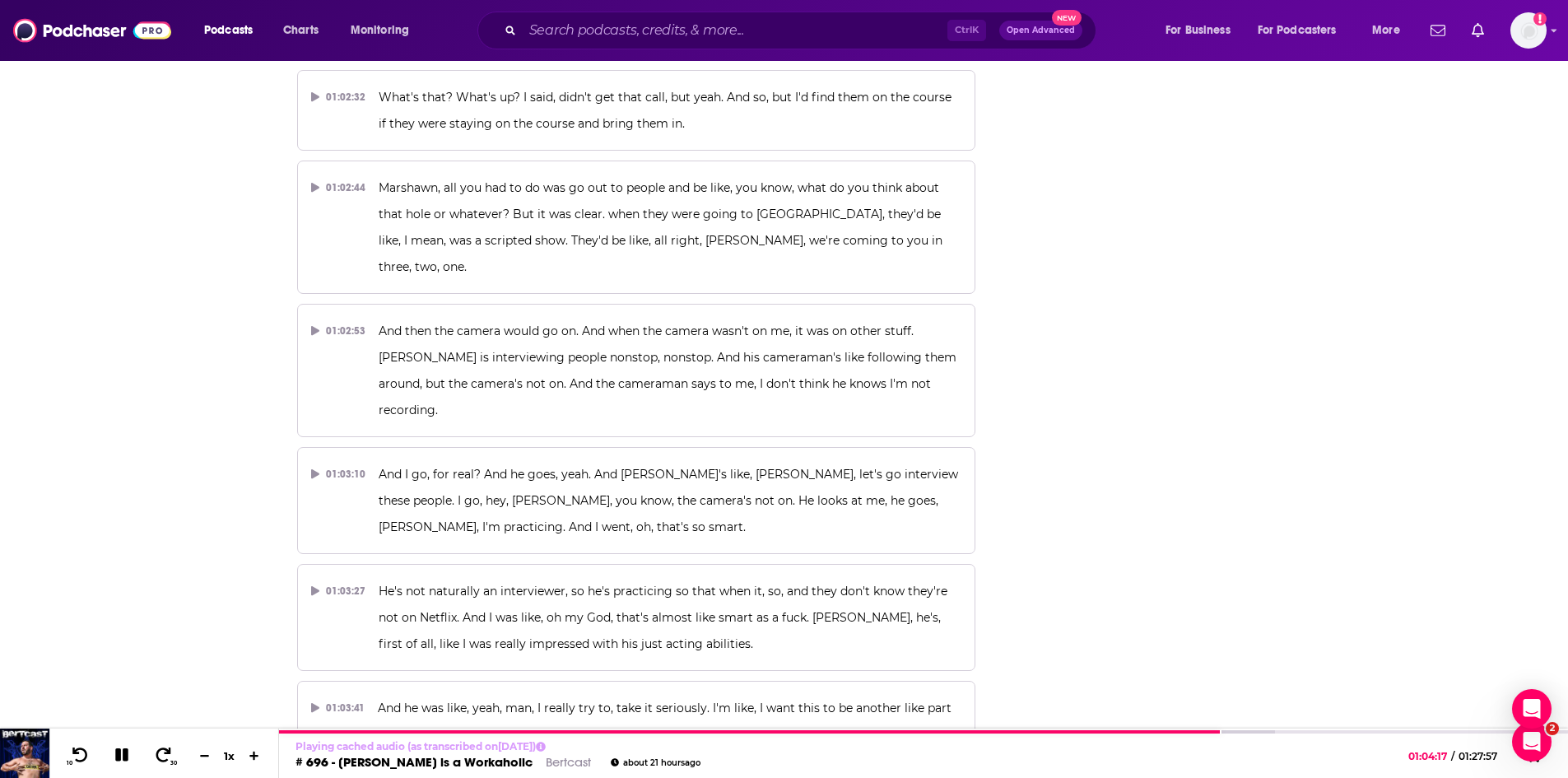
scroll to position [0, 0]
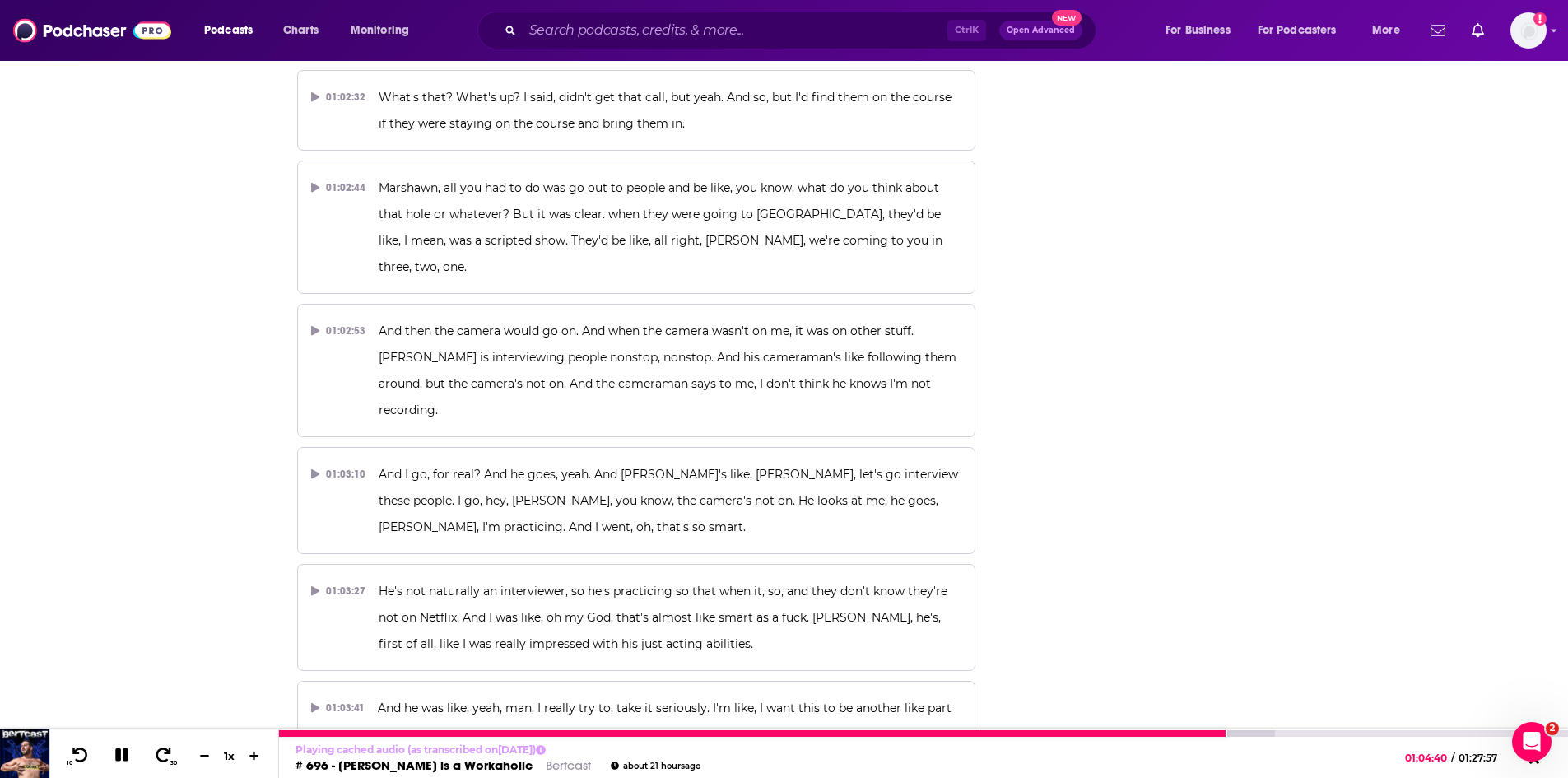
click at [125, 749] on icon at bounding box center [122, 754] width 13 height 13
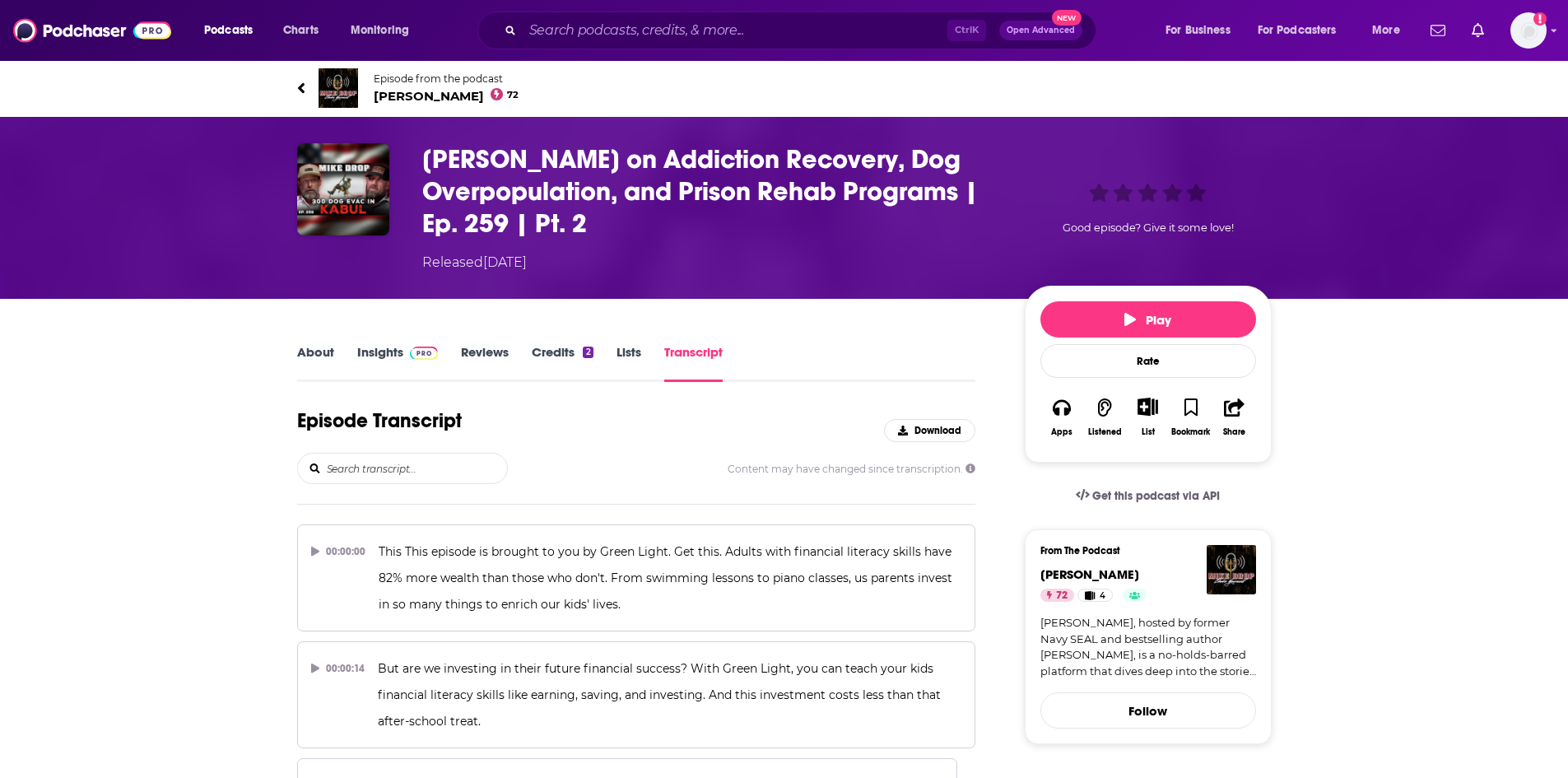
scroll to position [8737, 0]
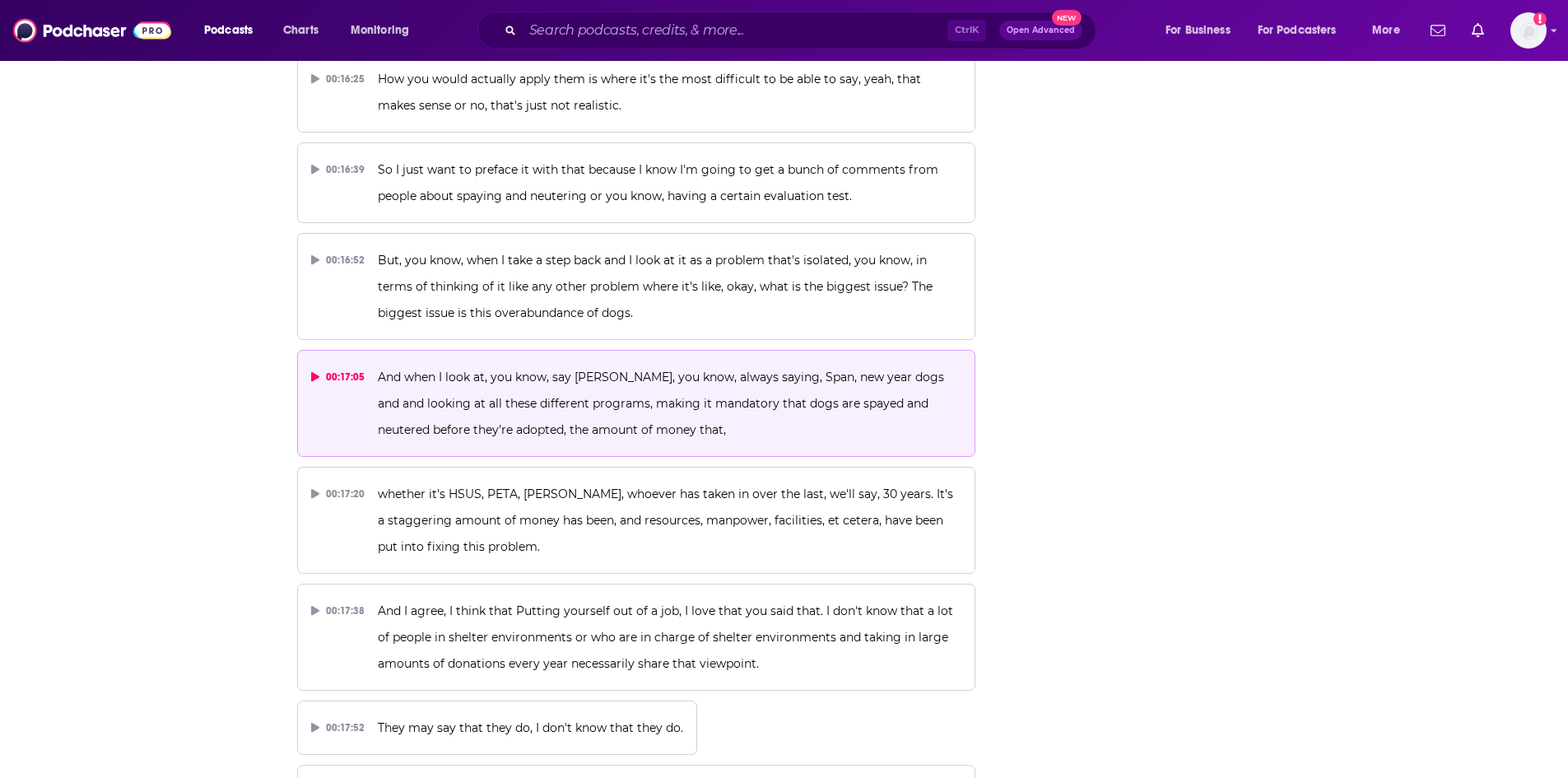
click at [508, 364] on p "And when I look at, you know, say Bob Barker's, you know, always saying, Span, …" at bounding box center [670, 404] width 584 height 79
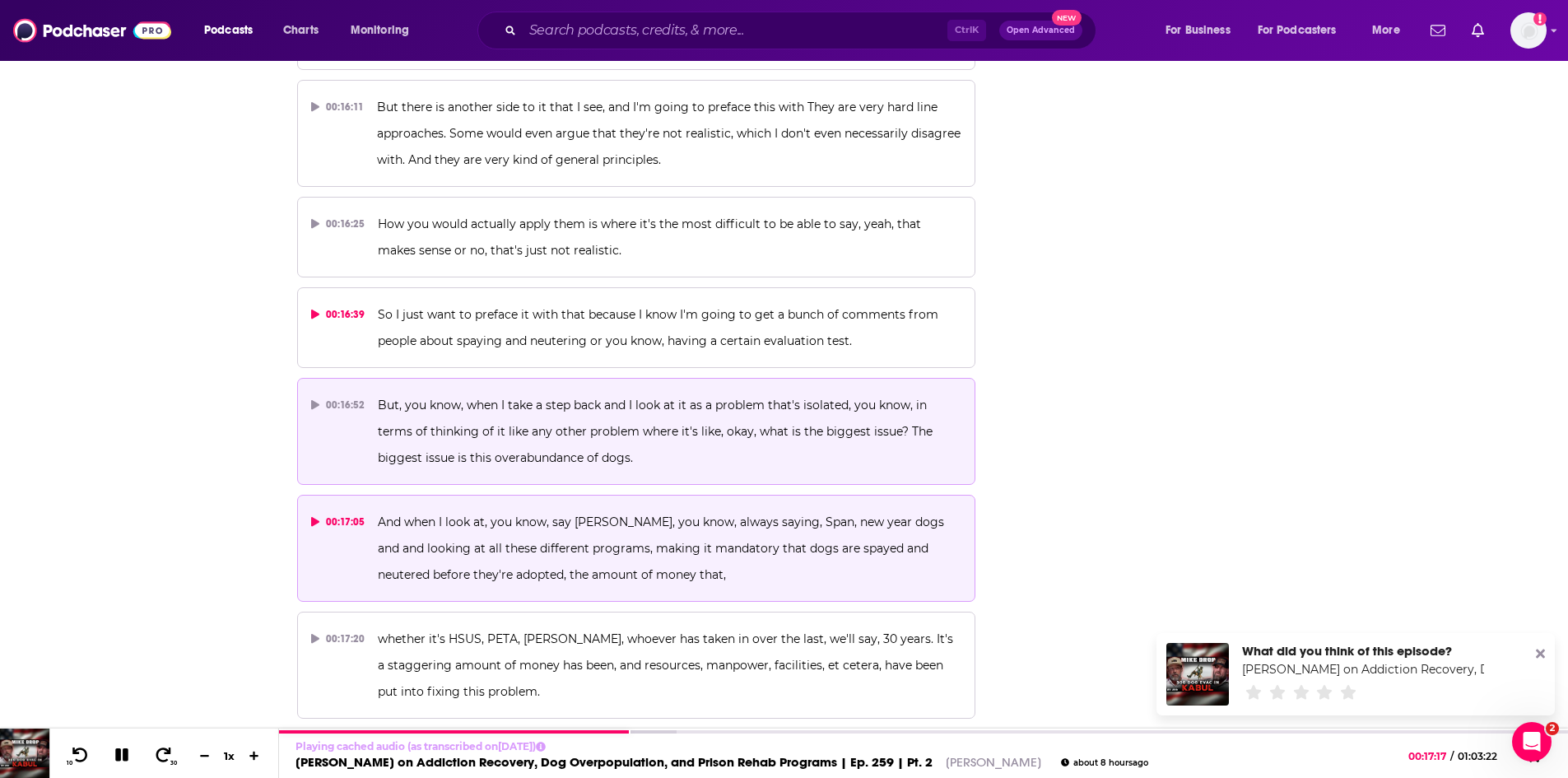
scroll to position [8572, 0]
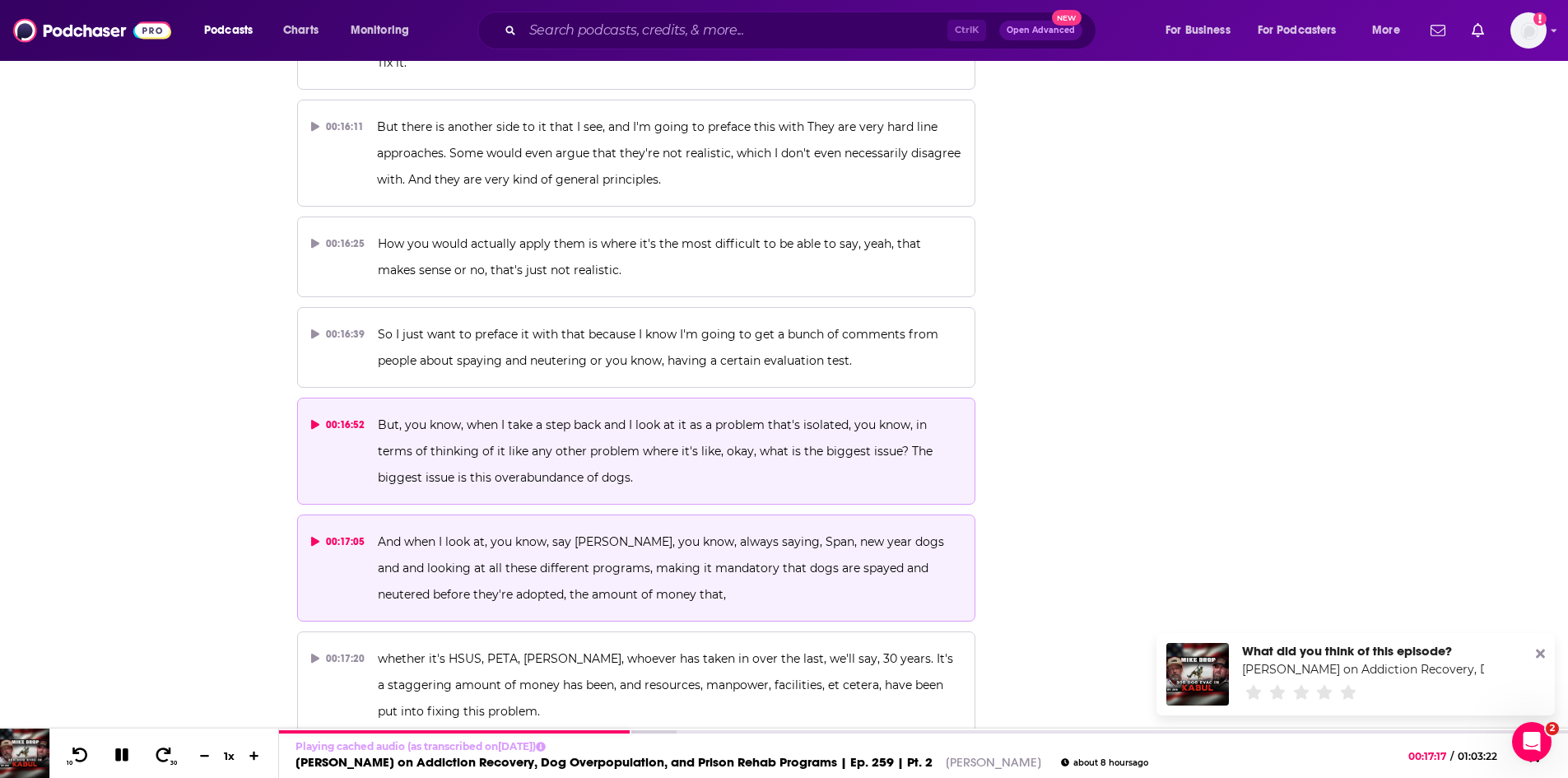
click at [520, 411] on p "But, you know, when I take a step back and I look at it as a problem that's iso…" at bounding box center [670, 451] width 584 height 79
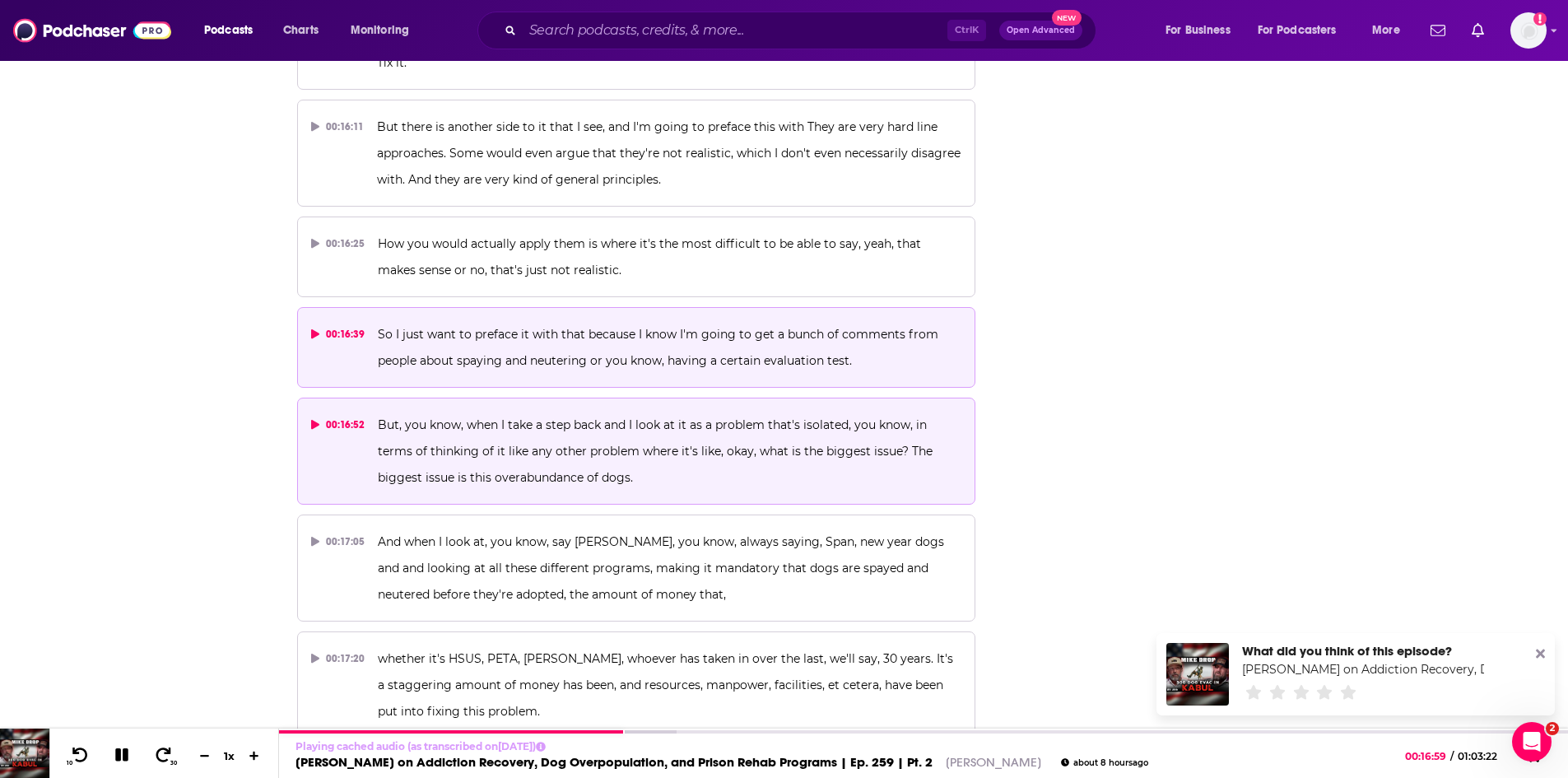
click at [513, 321] on p "So I just want to preface it with that because I know I'm going to get a bunch …" at bounding box center [670, 347] width 584 height 53
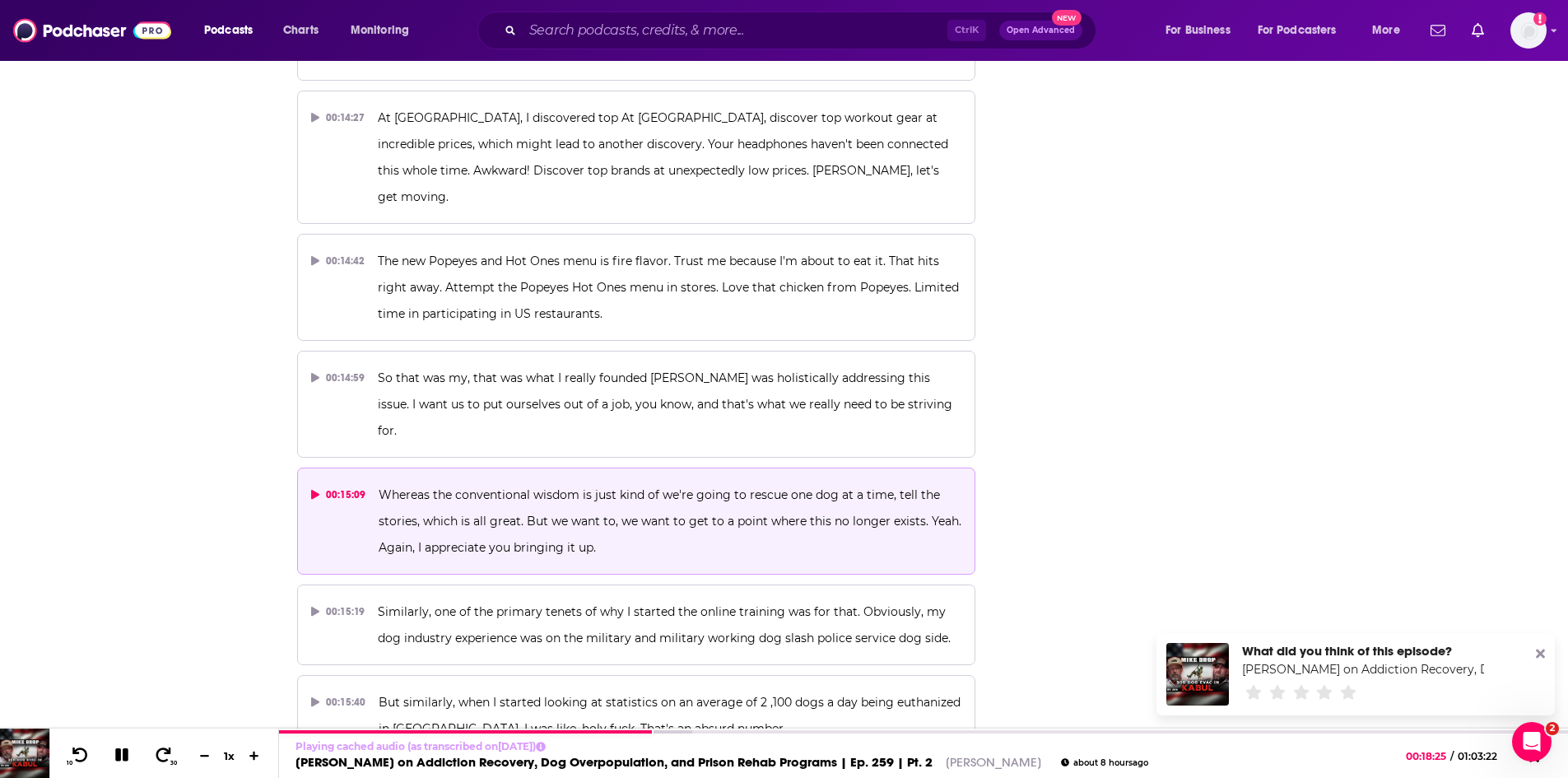
scroll to position [7749, 0]
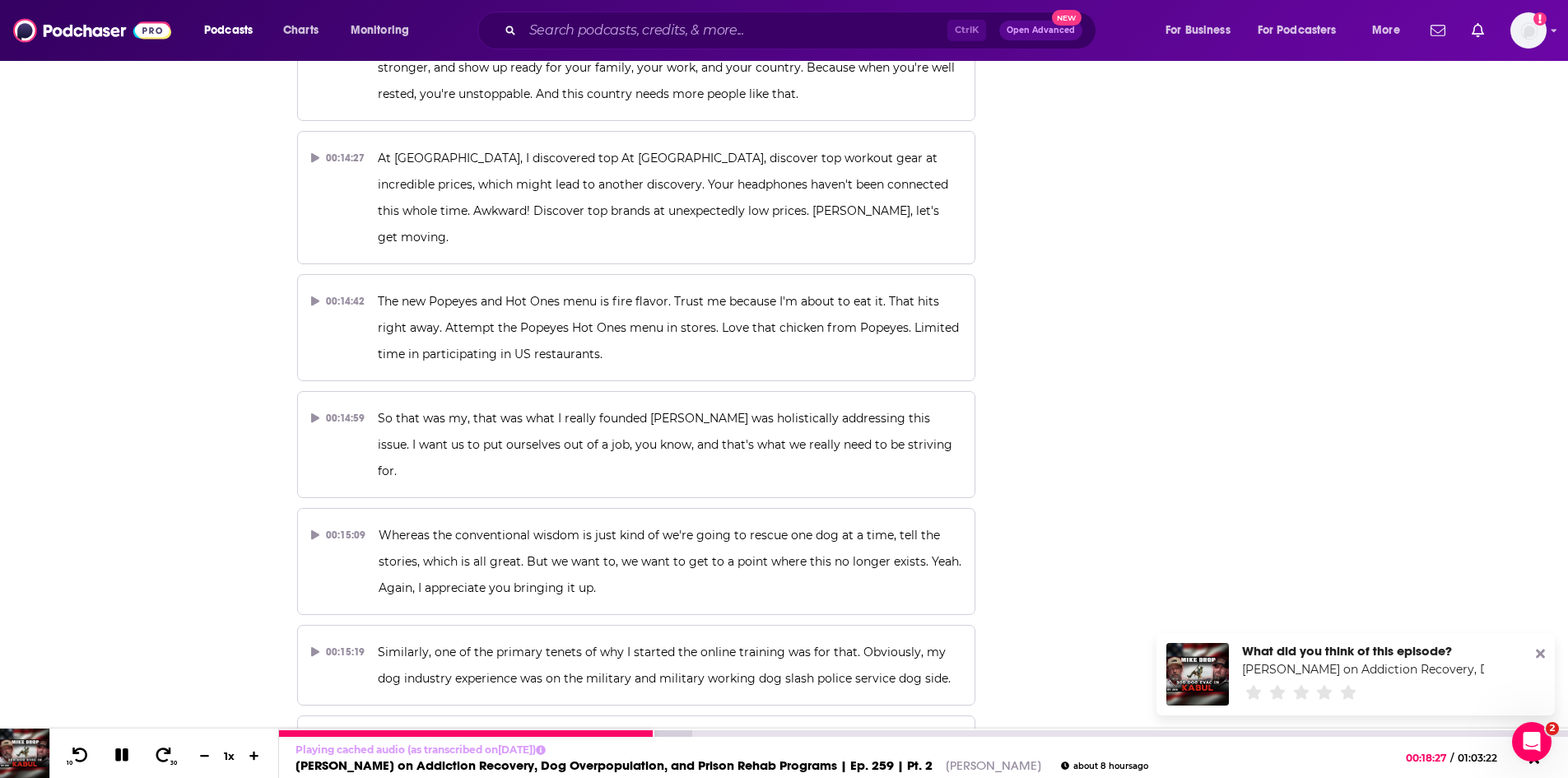
click at [946, 764] on link "Mike Drop" at bounding box center [993, 765] width 95 height 16
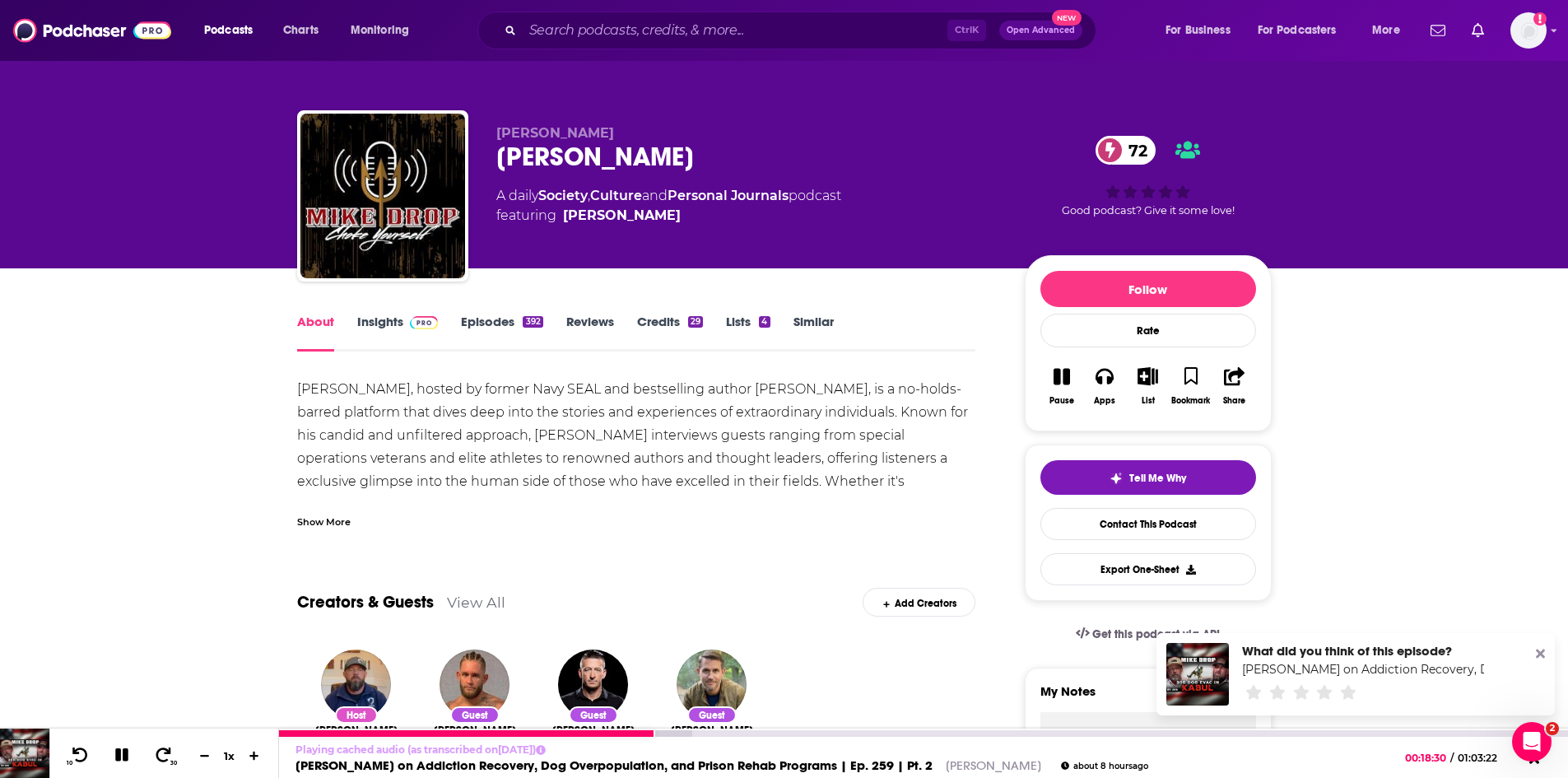
click at [546, 766] on link "Zach Skow on Addiction Recovery, Dog Overpopulation, and Prison Rehab Programs …" at bounding box center [613, 765] width 637 height 16
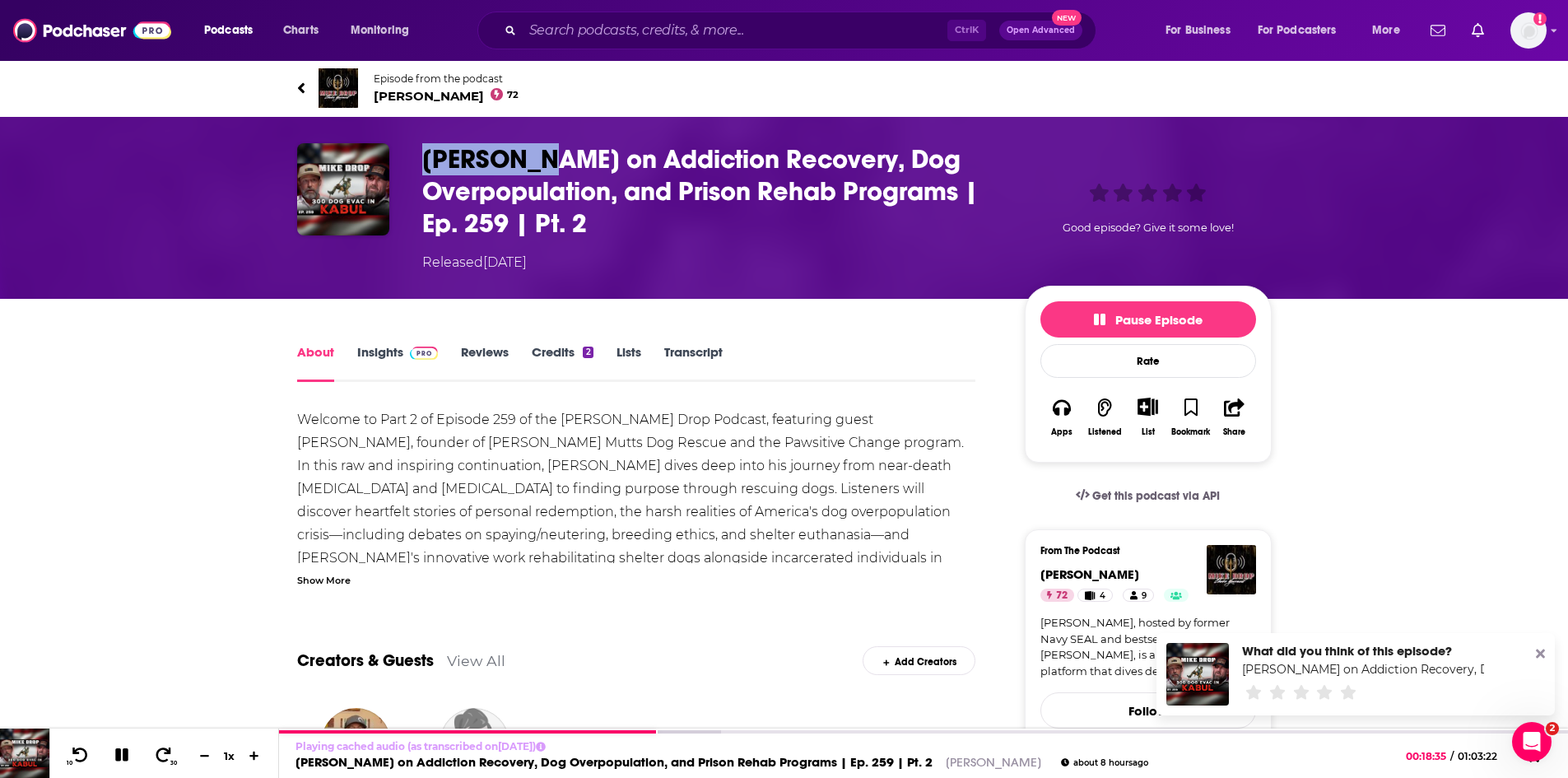
drag, startPoint x: 422, startPoint y: 157, endPoint x: 550, endPoint y: 159, distance: 128.0
click at [550, 159] on h1 "Zach Skow on Addiction Recovery, Dog Overpopulation, and Prison Rehab Programs …" at bounding box center [710, 191] width 576 height 96
copy h1 "Zach Skow"
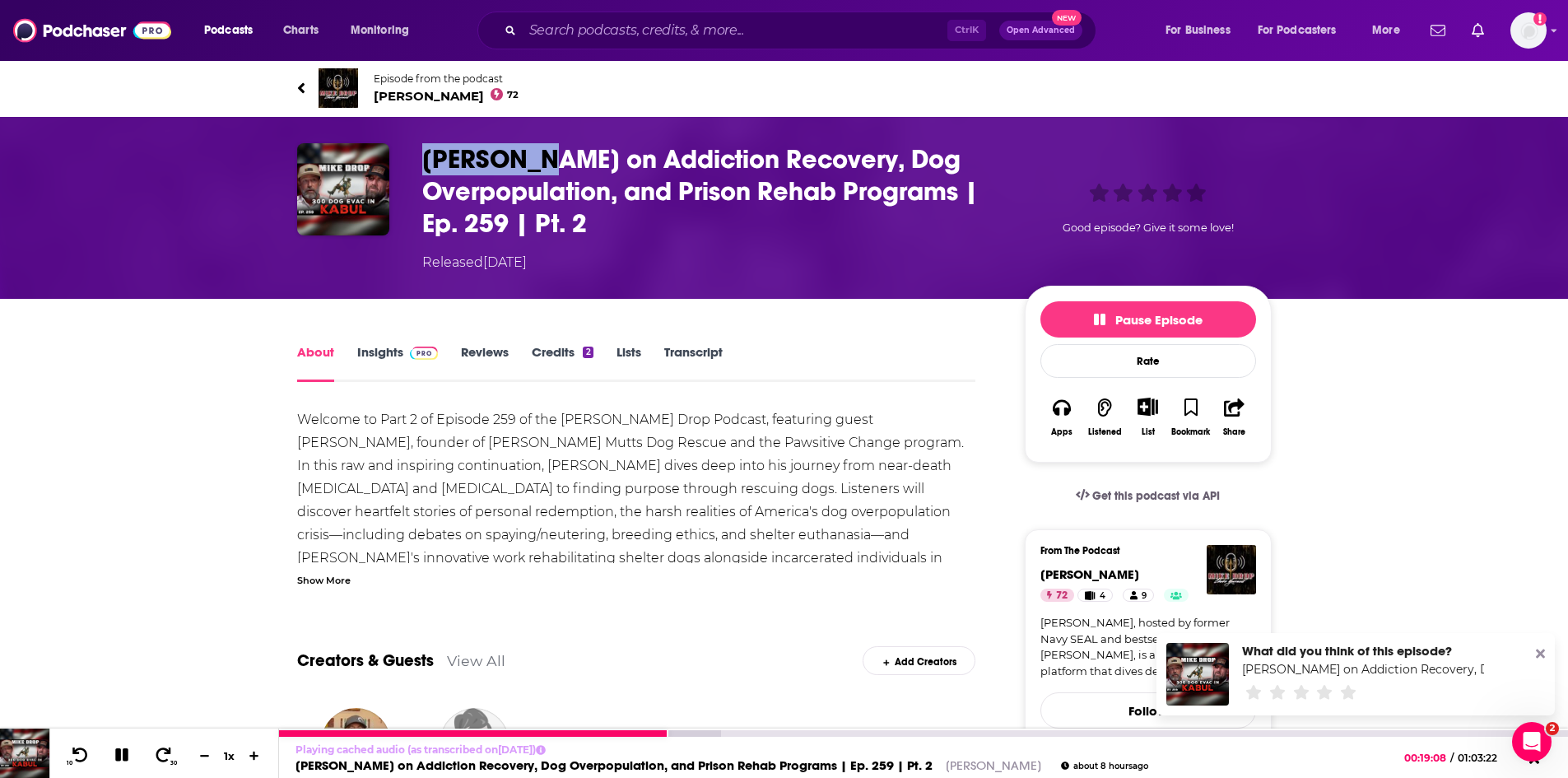
click at [115, 752] on icon at bounding box center [122, 754] width 13 height 13
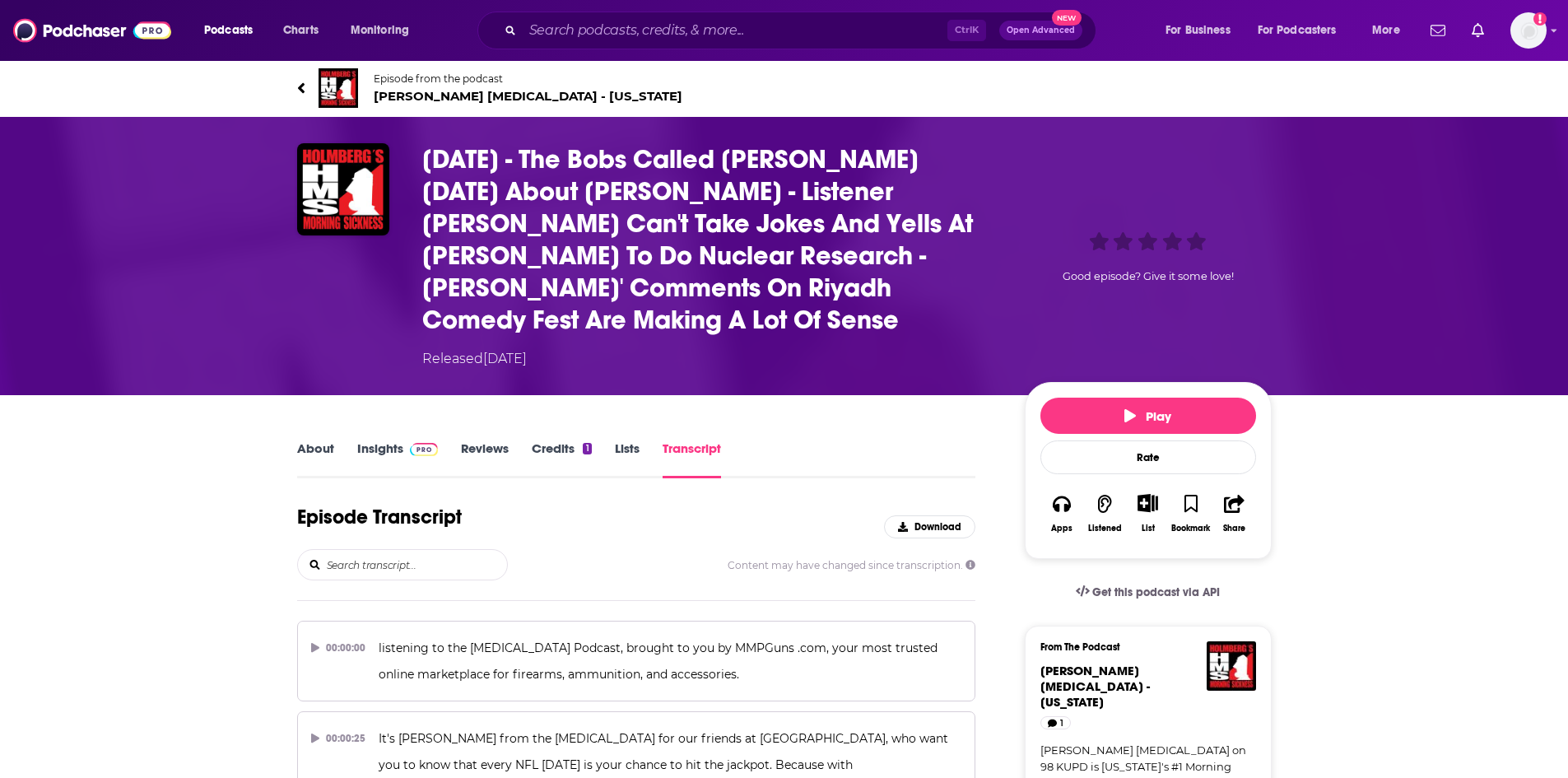
scroll to position [21812, 0]
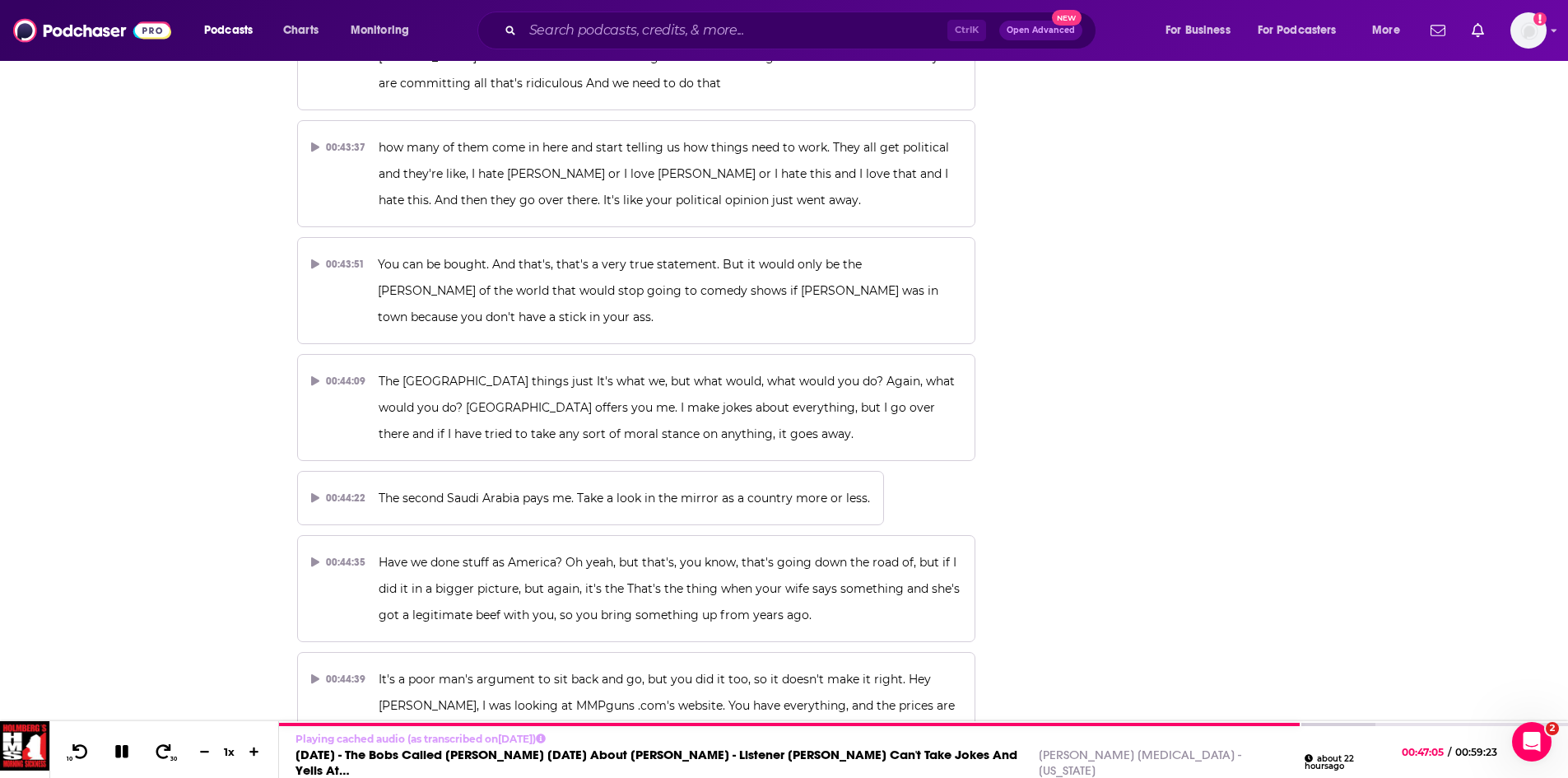
scroll to position [21483, 0]
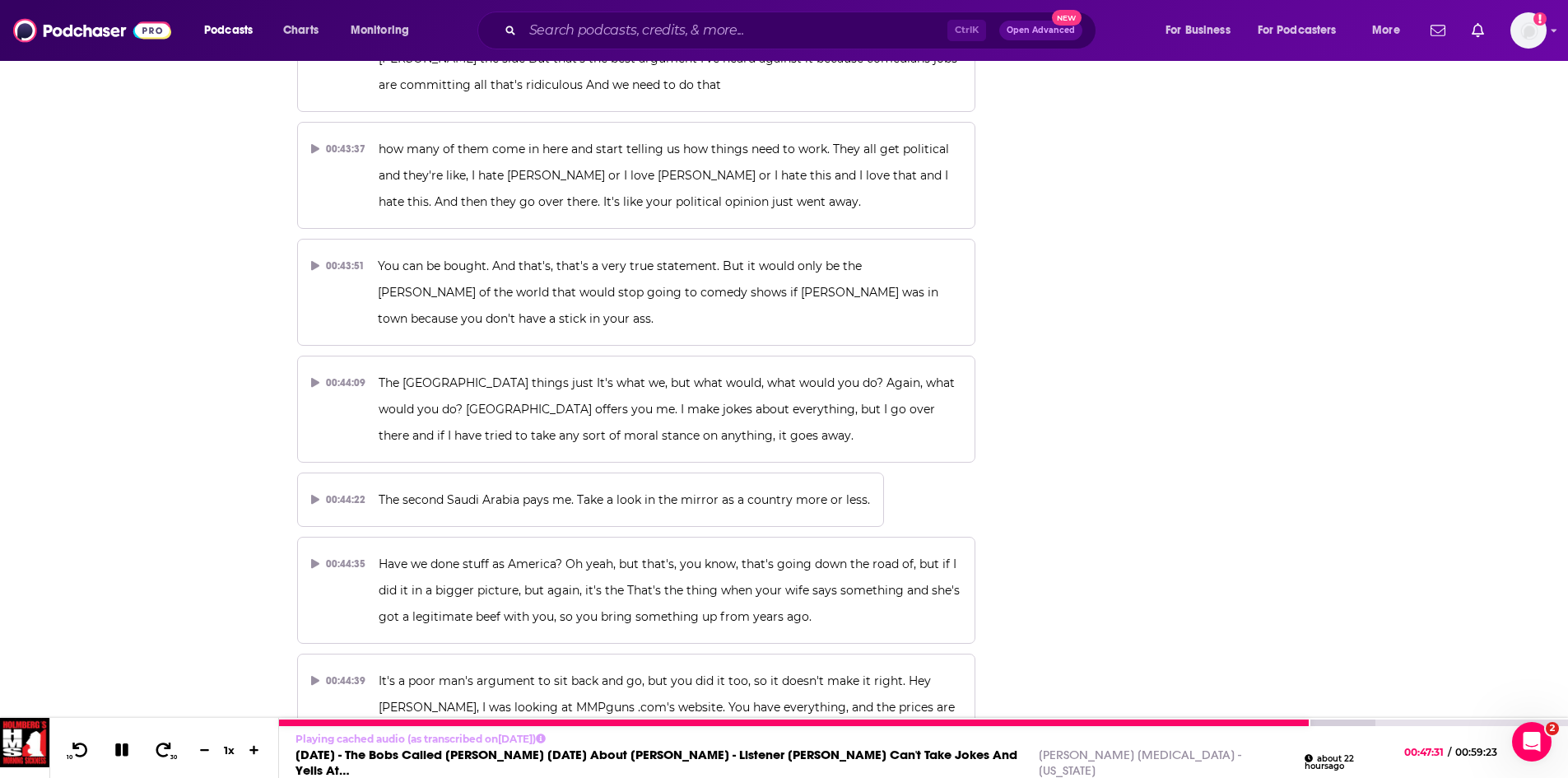
click at [122, 744] on div at bounding box center [128, 747] width 42 height 25
click at [126, 754] on icon at bounding box center [122, 750] width 13 height 13
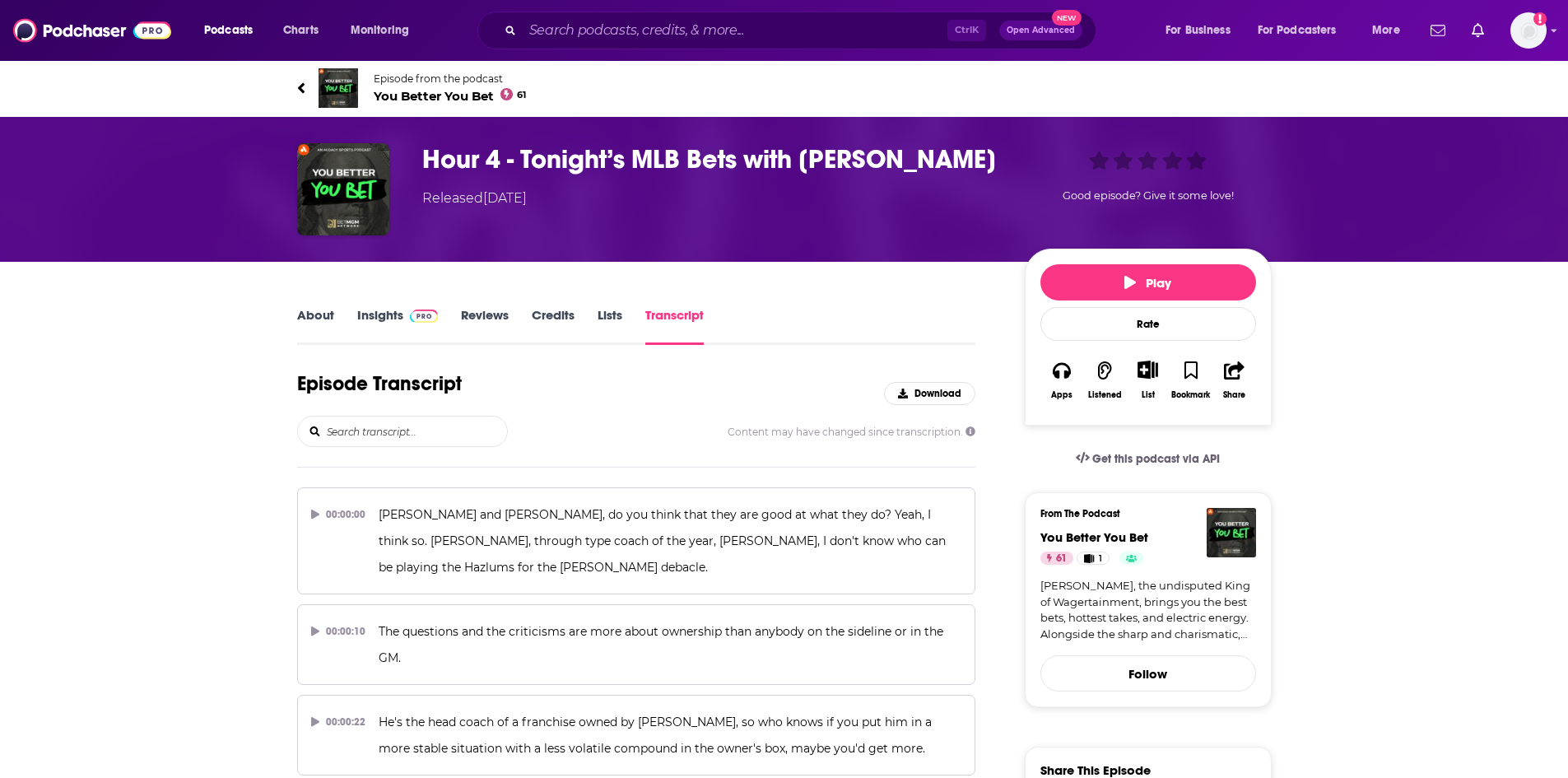
scroll to position [22955, 0]
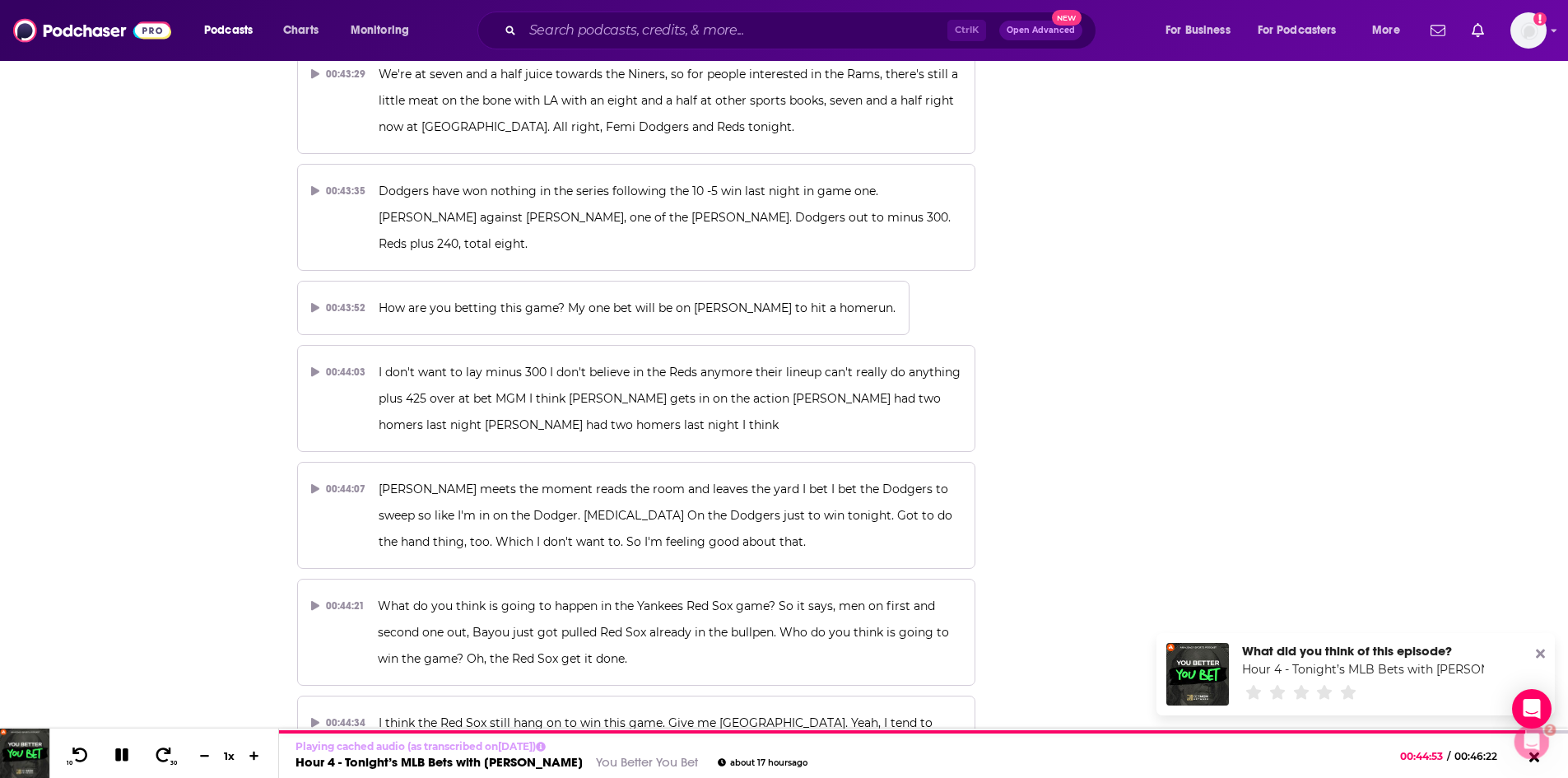
scroll to position [0, 0]
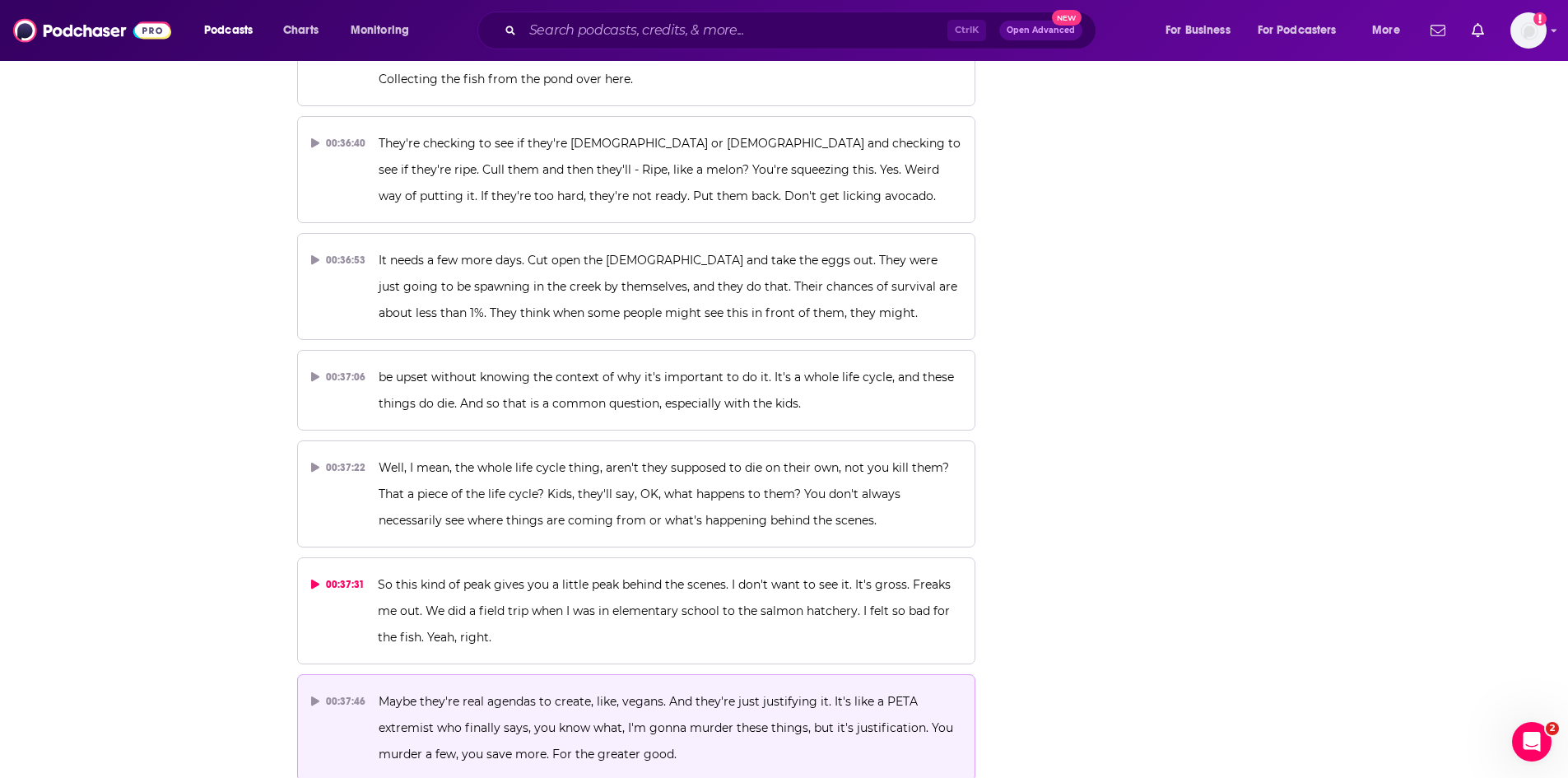
scroll to position [16507, 0]
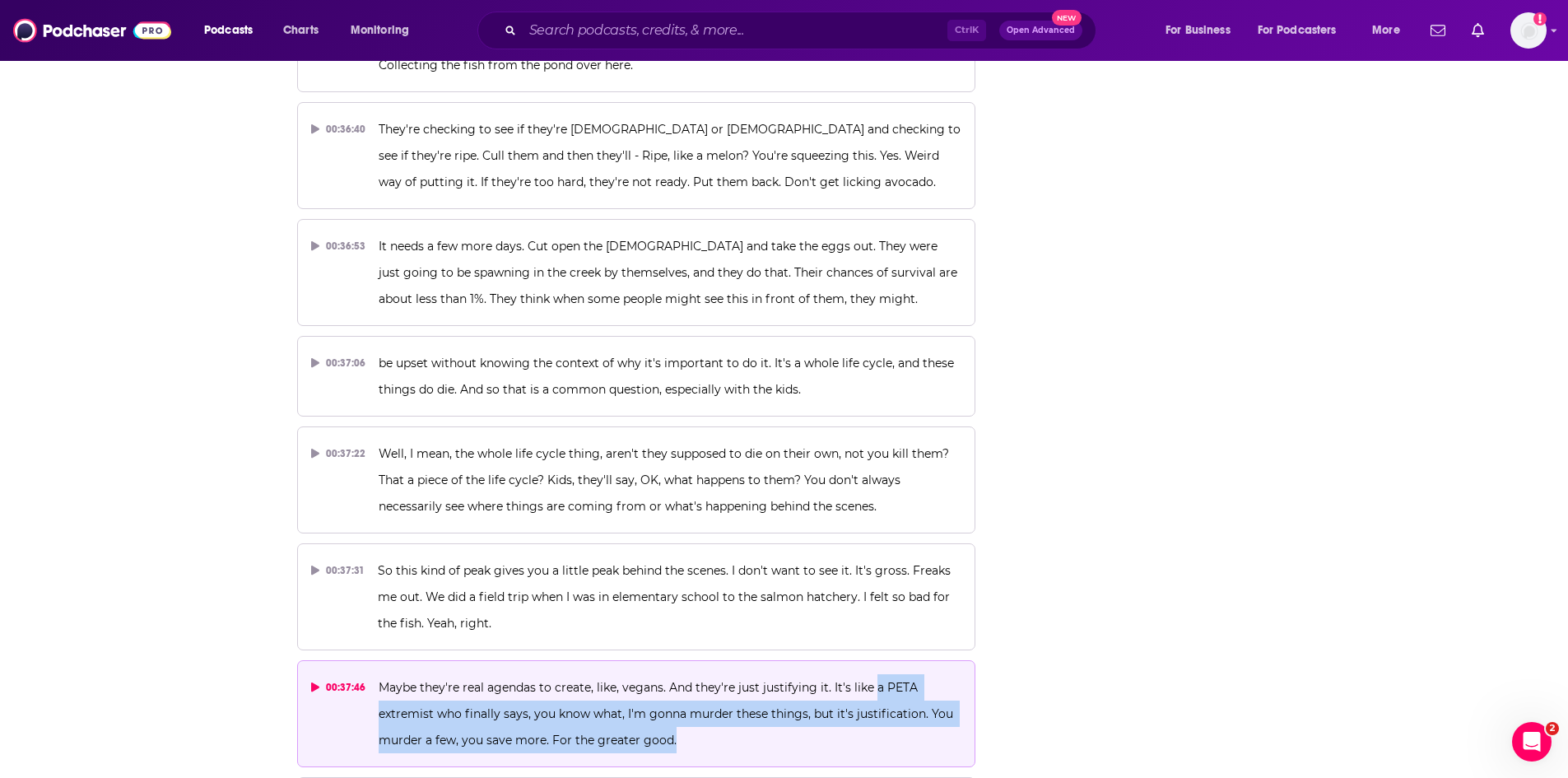
drag, startPoint x: 874, startPoint y: 472, endPoint x: 740, endPoint y: 527, distance: 144.8
click at [740, 674] on p "Maybe they're real agendas to create, like, vegans. And they're just justifying…" at bounding box center [670, 714] width 583 height 79
copy span "a PETA extremist who finally says, you know what, I'm gonna murder these things…"
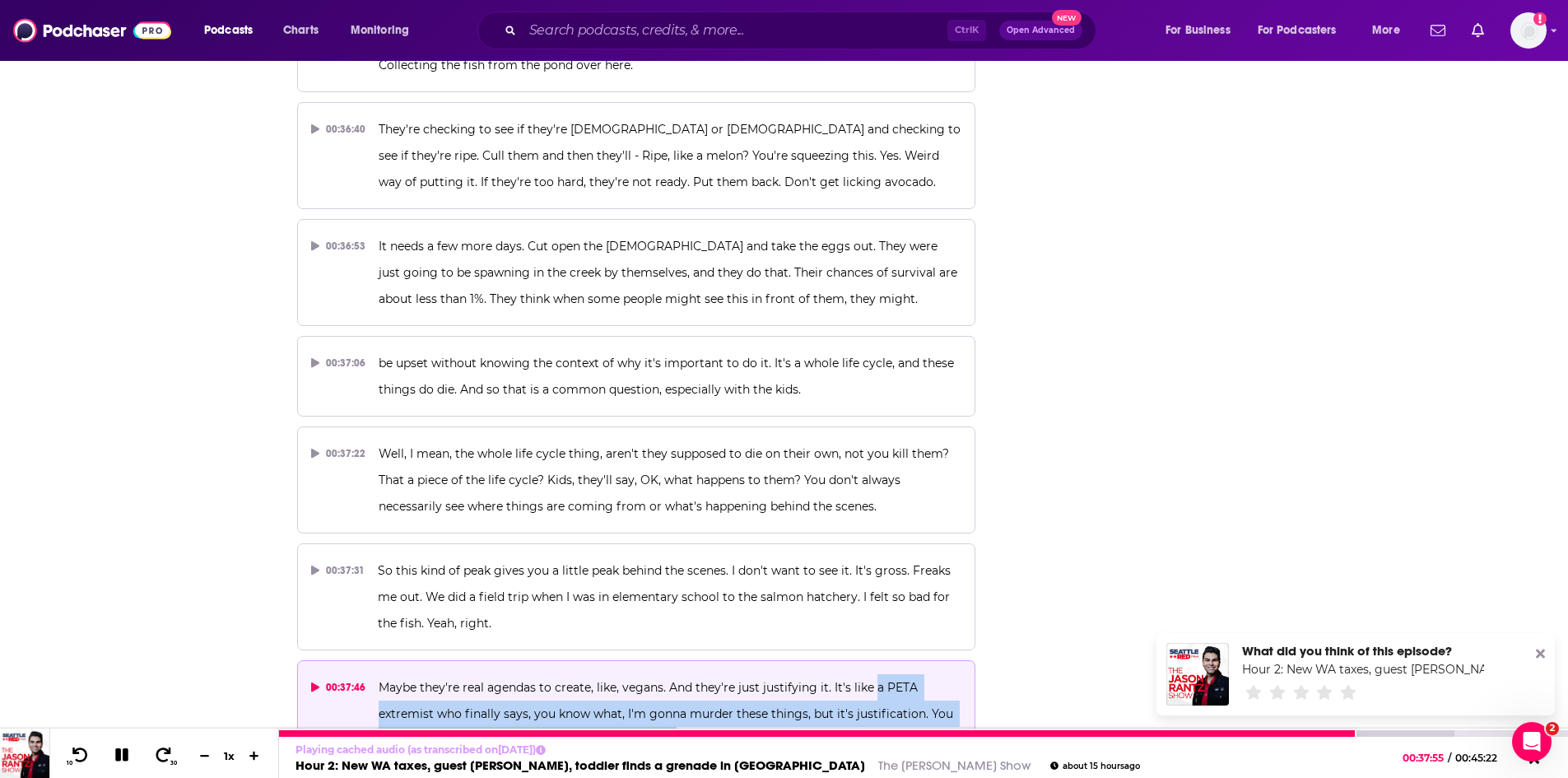
drag, startPoint x: 122, startPoint y: 755, endPoint x: 93, endPoint y: 753, distance: 29.1
click at [122, 755] on icon at bounding box center [123, 754] width 19 height 15
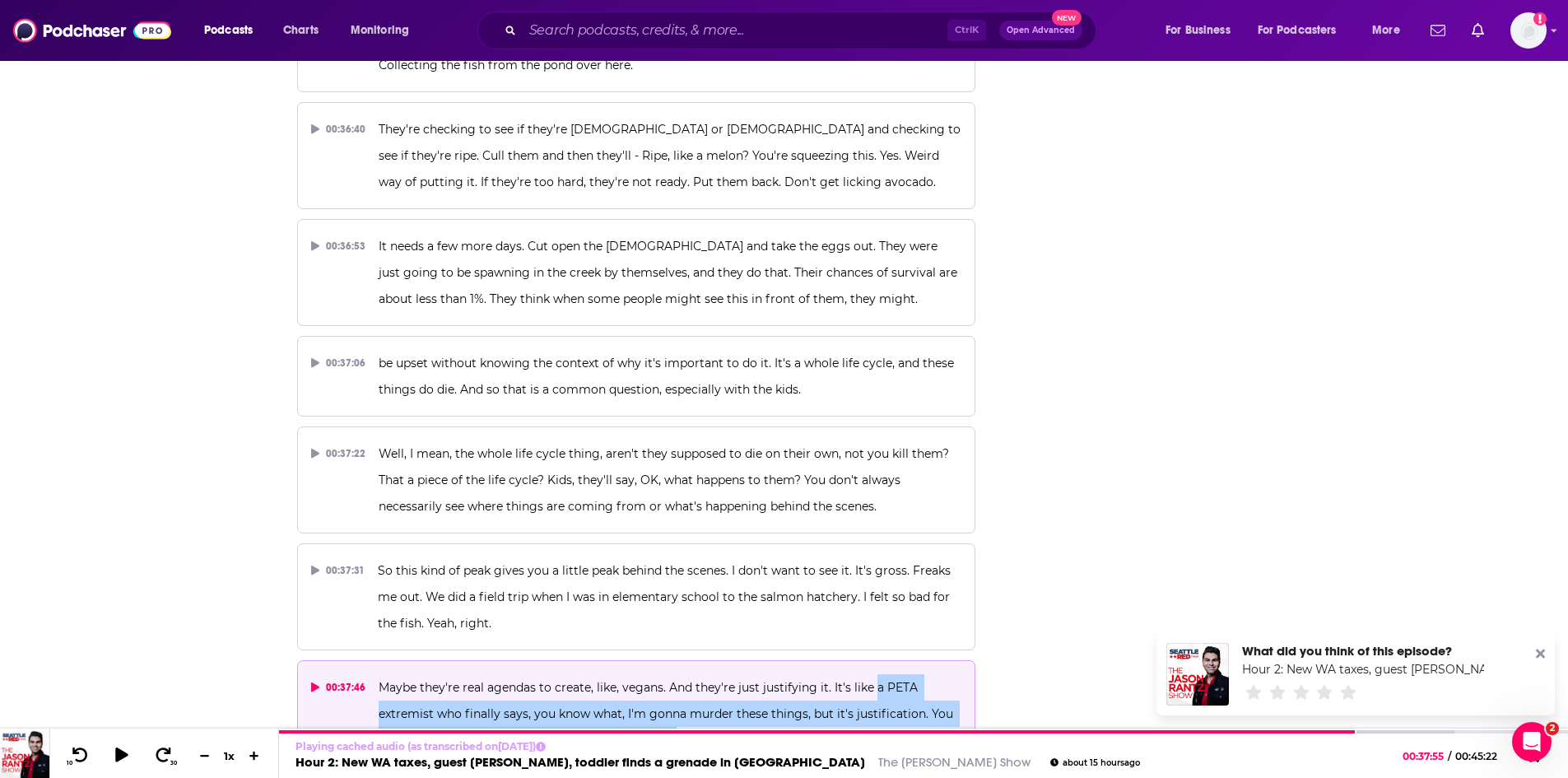
scroll to position [16671, 0]
